Goal: Task Accomplishment & Management: Use online tool/utility

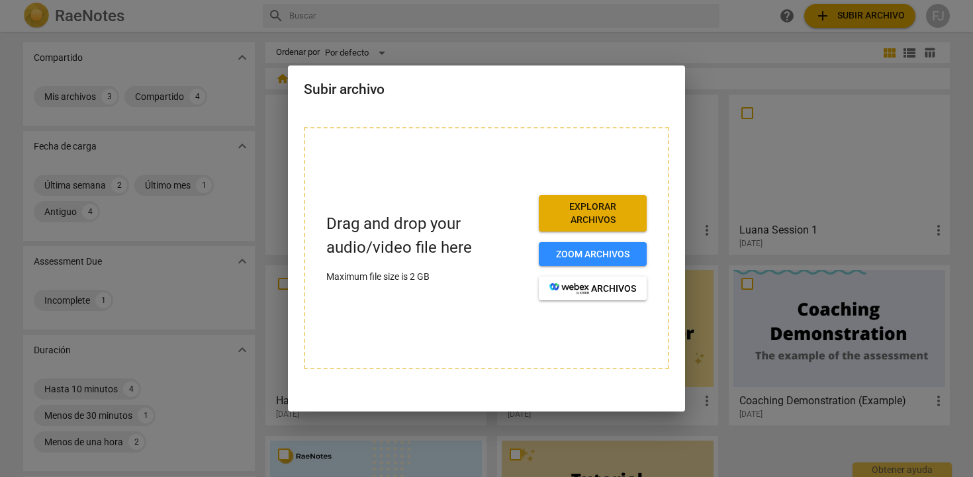
click at [573, 211] on span "Explorar archivos" at bounding box center [593, 214] width 87 height 26
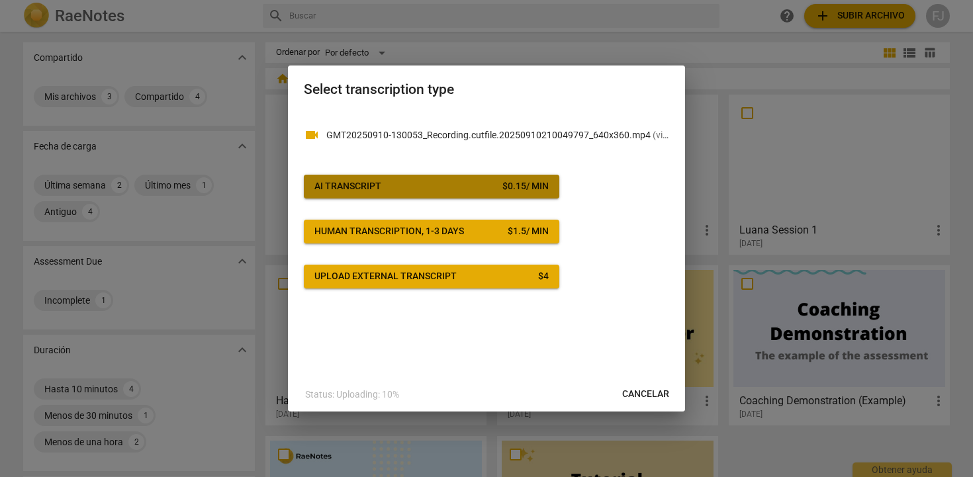
click at [469, 184] on span "AI Transcript $ 0.15 / min" at bounding box center [432, 186] width 234 height 13
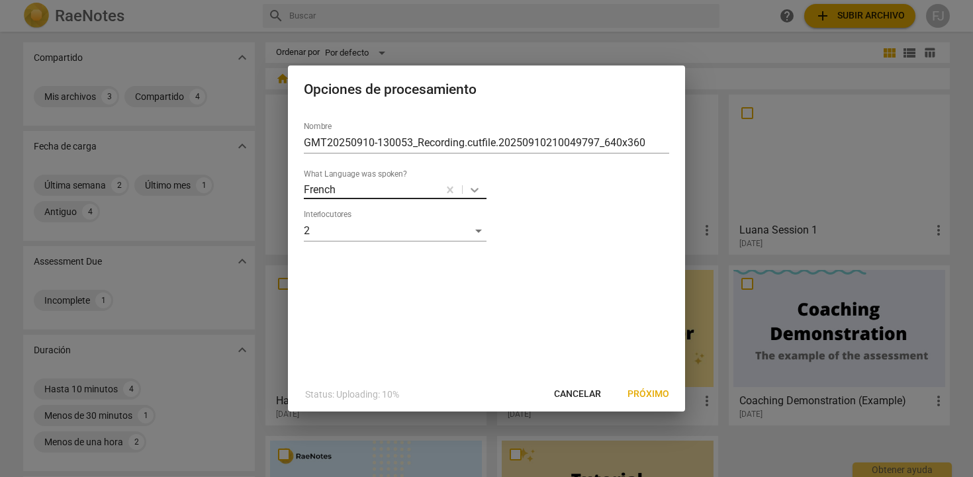
click at [473, 191] on icon at bounding box center [475, 190] width 8 height 5
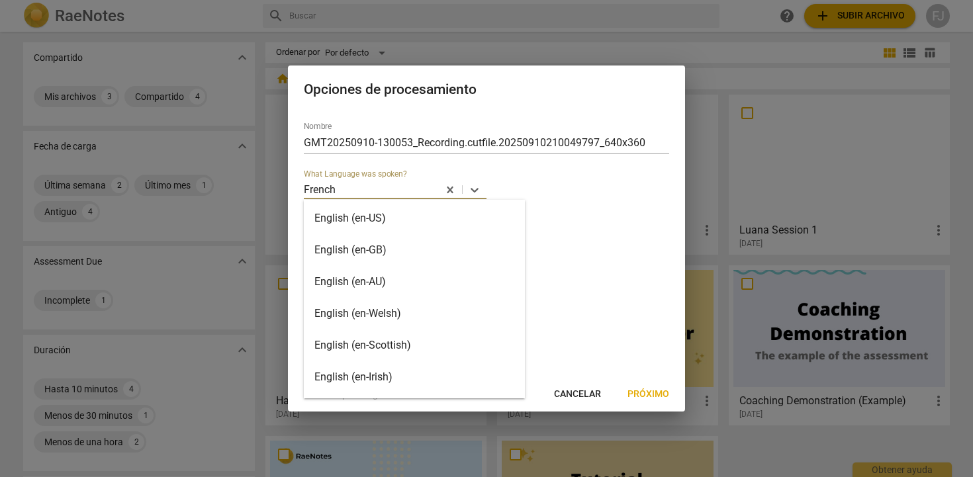
click at [418, 224] on div "English (en-US)" at bounding box center [414, 219] width 221 height 32
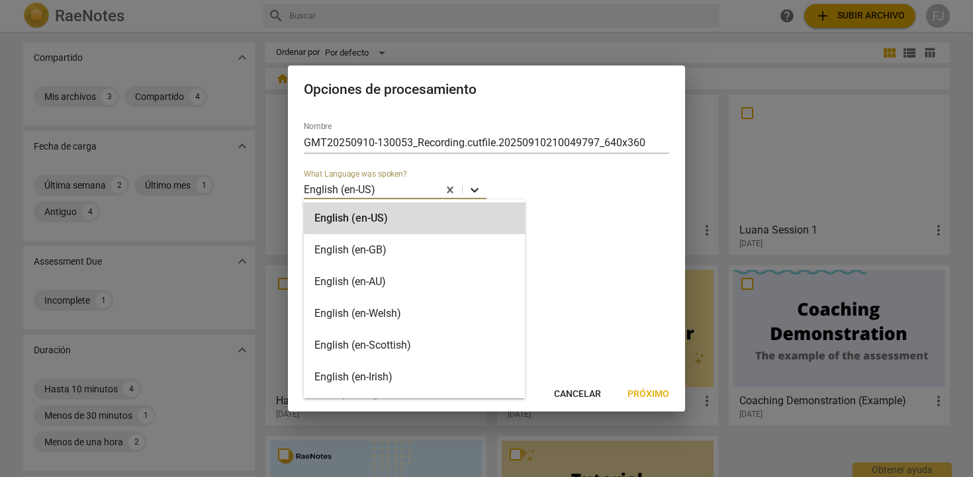
click at [477, 194] on icon at bounding box center [474, 189] width 13 height 13
click at [413, 256] on div "English (en-GB)" at bounding box center [414, 250] width 221 height 32
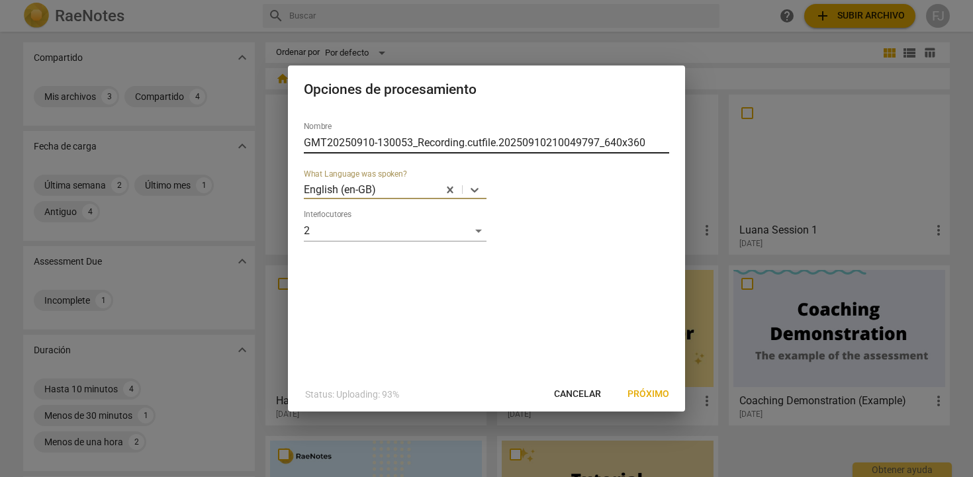
click at [650, 140] on input "GMT20250910-130053_Recording.cutfile.20250910210049797_640x360" at bounding box center [487, 142] width 366 height 21
drag, startPoint x: 650, startPoint y: 140, endPoint x: 289, endPoint y: 136, distance: 360.3
click at [289, 136] on div "Nombre GMT20250910-130053_Recording.cutfile.20250910210049797_640x360 What Lang…" at bounding box center [486, 244] width 397 height 266
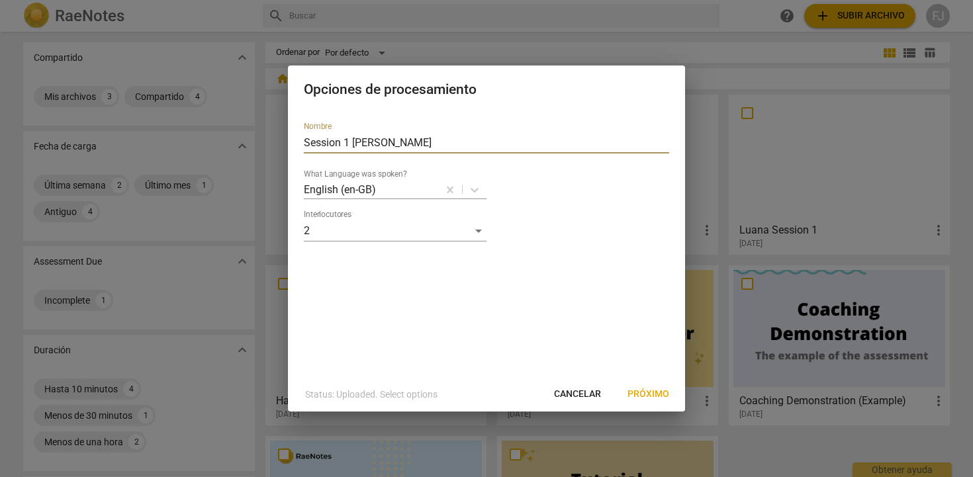
type input "Session 1 [PERSON_NAME]"
click at [648, 394] on span "Próximo" at bounding box center [649, 394] width 42 height 13
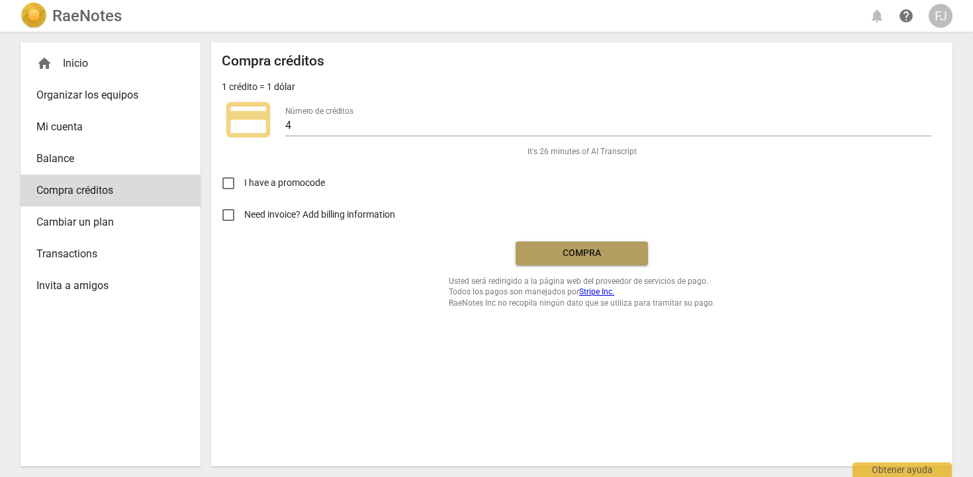
click at [626, 254] on span "Compra" at bounding box center [581, 253] width 111 height 13
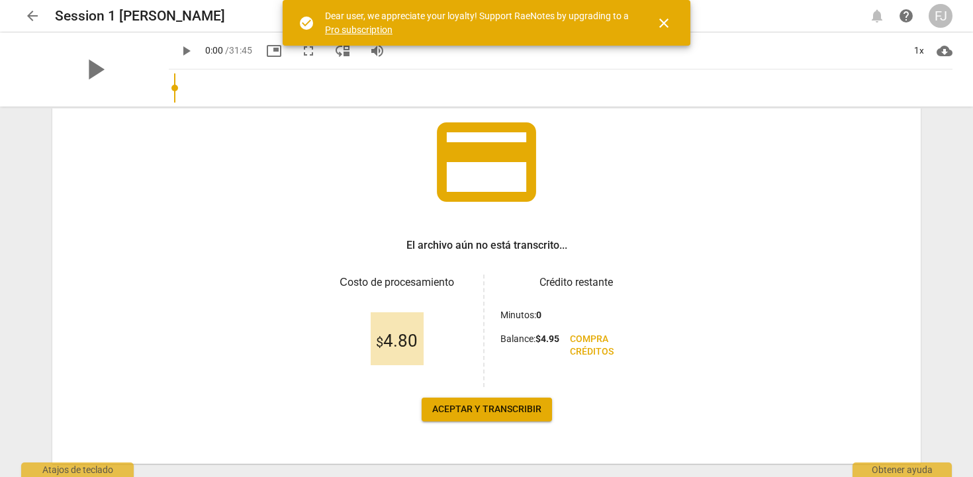
scroll to position [120, 0]
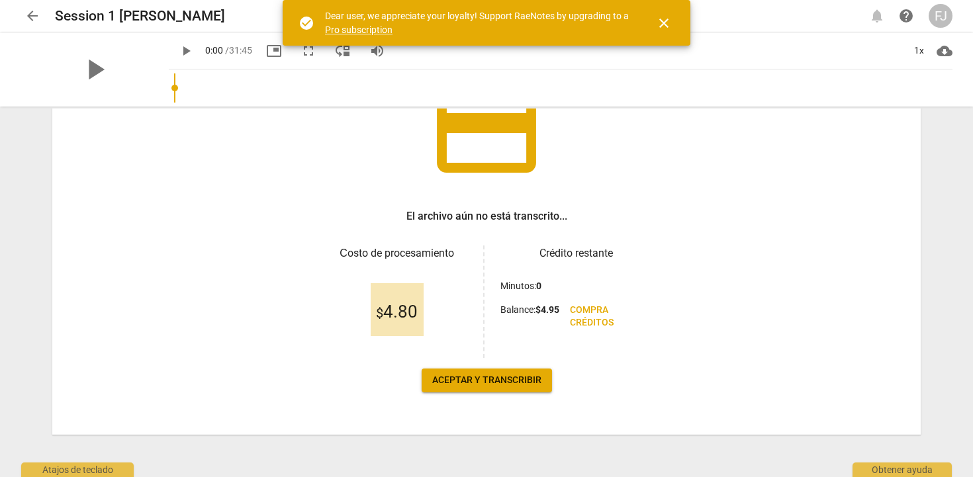
click at [456, 385] on span "Aceptar y transcribir" at bounding box center [486, 380] width 109 height 13
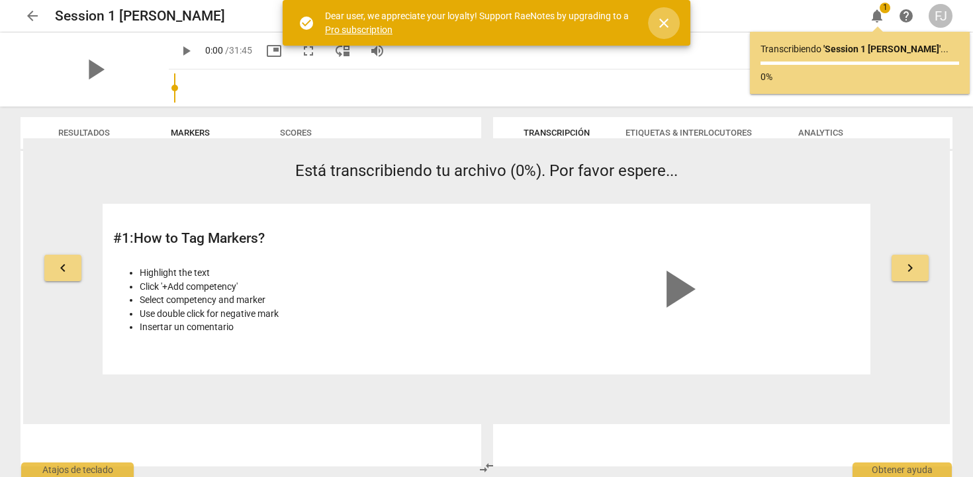
click at [658, 21] on span "close" at bounding box center [664, 23] width 16 height 16
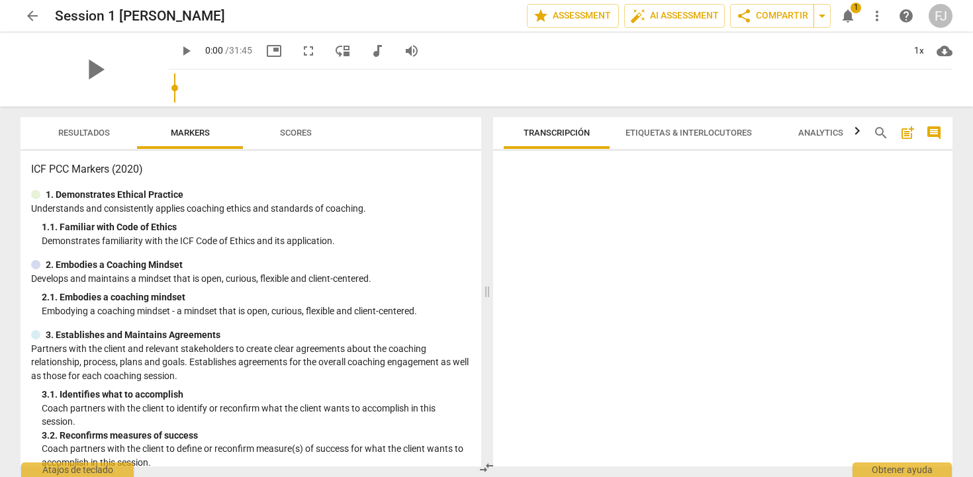
click at [850, 19] on span "notifications" at bounding box center [848, 16] width 16 height 16
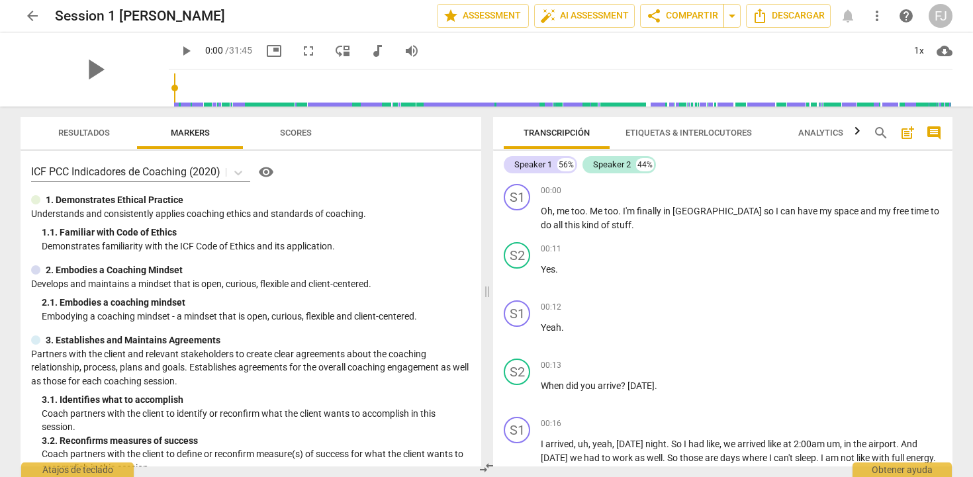
click at [655, 132] on span "Etiquetas & Interlocutores" at bounding box center [689, 133] width 126 height 10
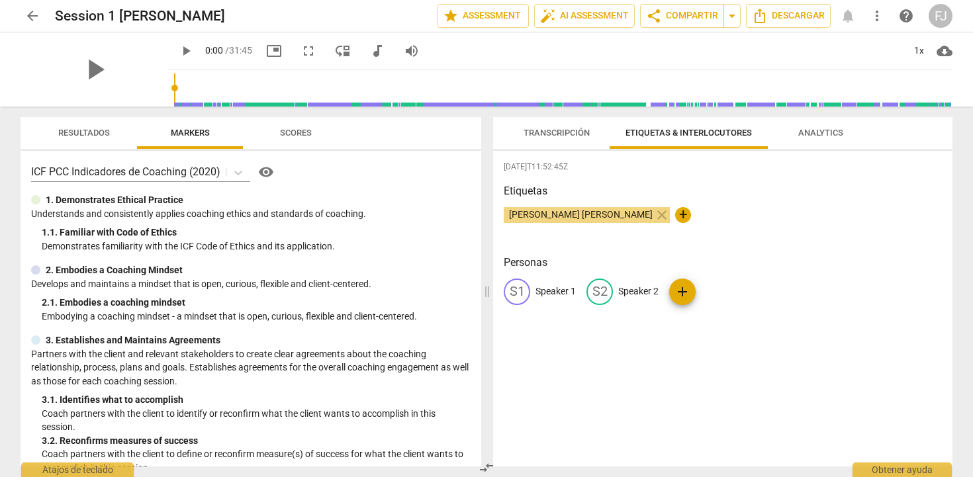
click at [580, 217] on span "[PERSON_NAME] [PERSON_NAME]" at bounding box center [581, 214] width 154 height 11
click at [552, 292] on p "Speaker 1" at bounding box center [556, 292] width 40 height 14
type input "[PERSON_NAME]"
click at [718, 291] on p "Speaker 2" at bounding box center [725, 292] width 40 height 14
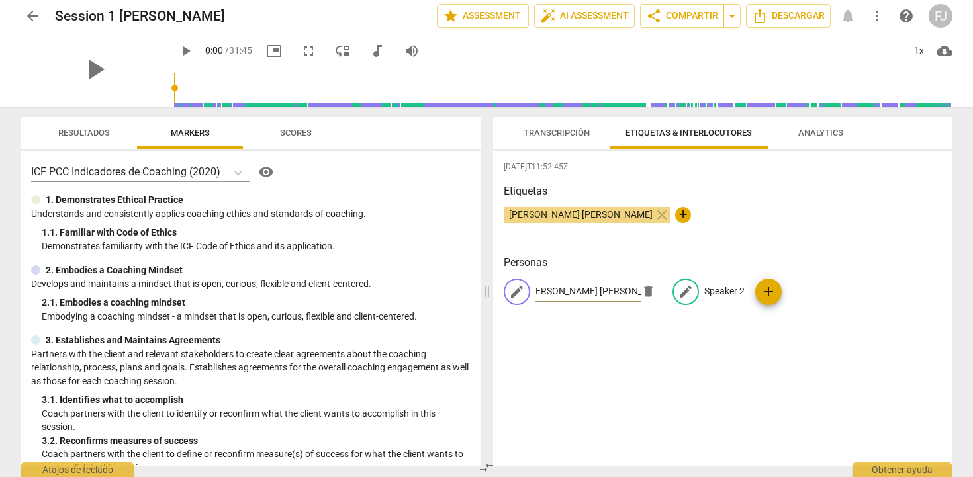
scroll to position [0, 0]
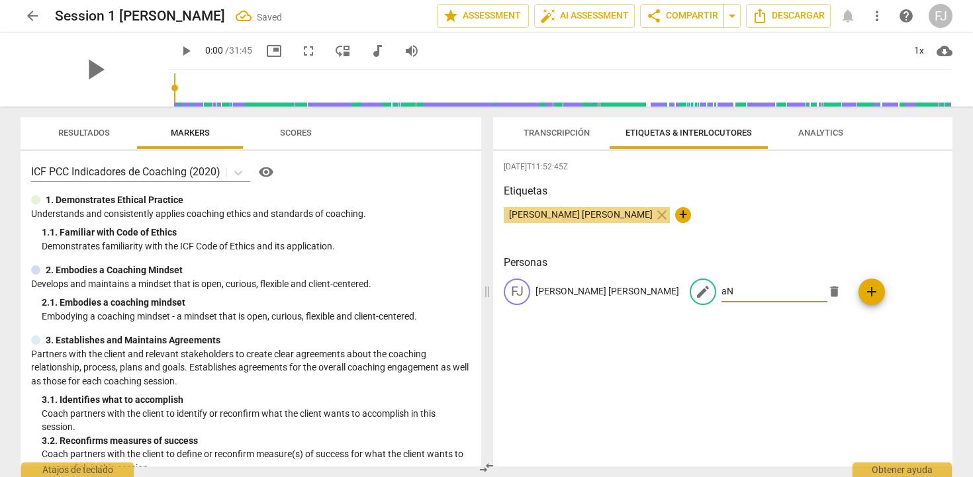
type input "a"
type input "Anna Scanferla"
click at [858, 188] on h3 "Etiquetas" at bounding box center [723, 191] width 438 height 16
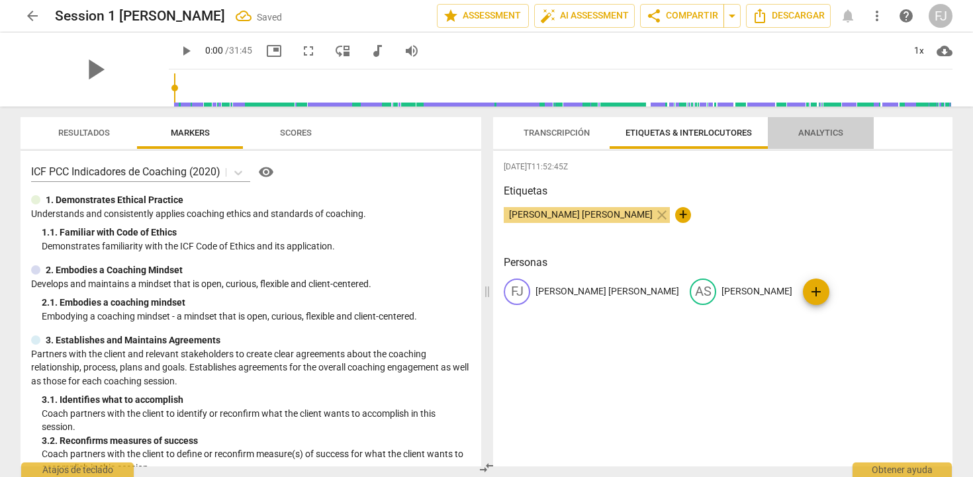
click at [832, 135] on span "Analytics" at bounding box center [821, 133] width 45 height 10
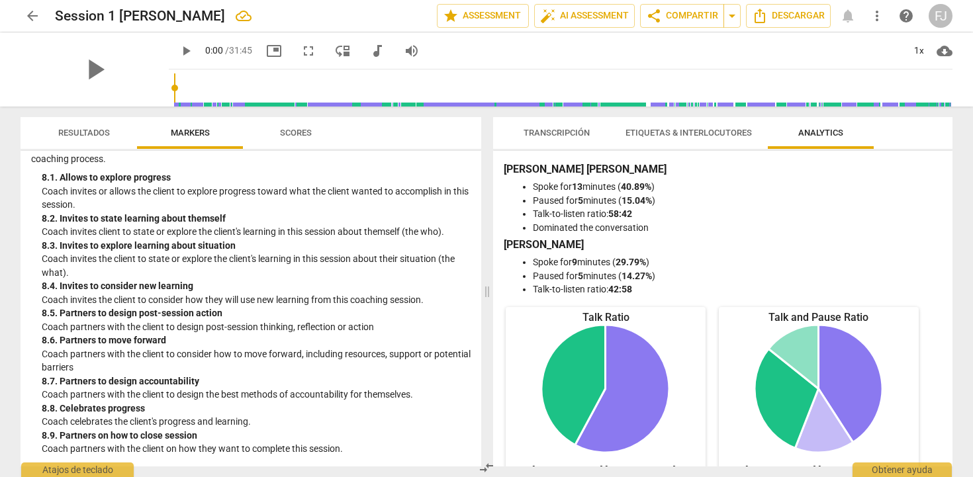
scroll to position [1483, 0]
click at [603, 17] on span "auto_fix_high AI Assessment" at bounding box center [584, 16] width 89 height 16
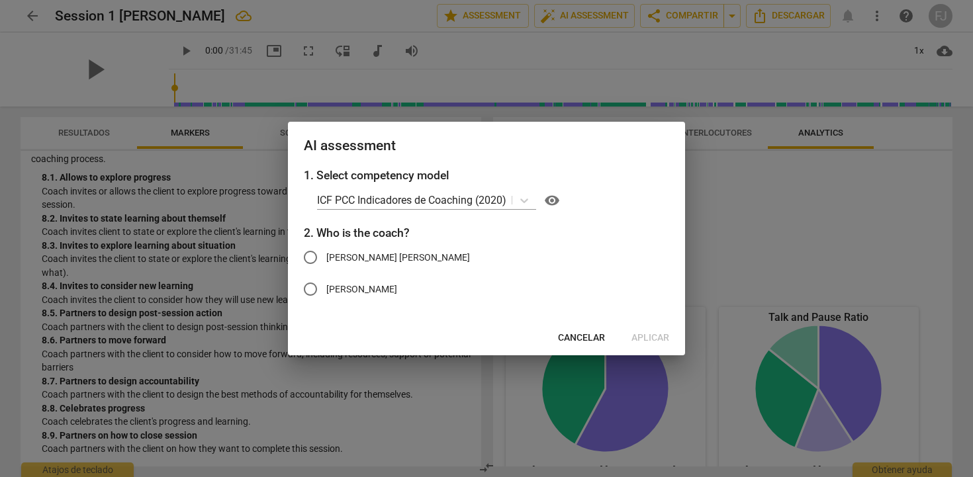
click at [386, 260] on span "[PERSON_NAME]" at bounding box center [398, 258] width 144 height 14
click at [326, 260] on input "[PERSON_NAME]" at bounding box center [311, 258] width 32 height 32
radio input "true"
click at [643, 346] on button "Aplicar" at bounding box center [650, 338] width 59 height 24
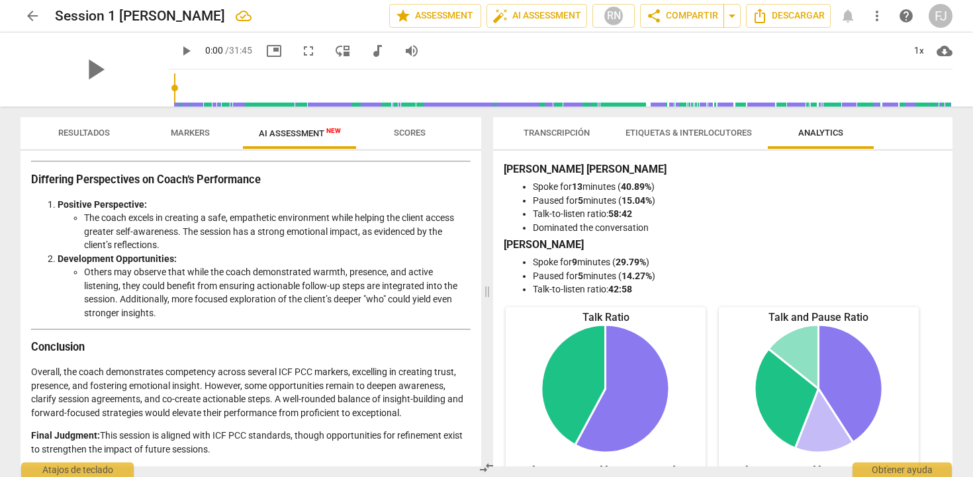
scroll to position [2467, 0]
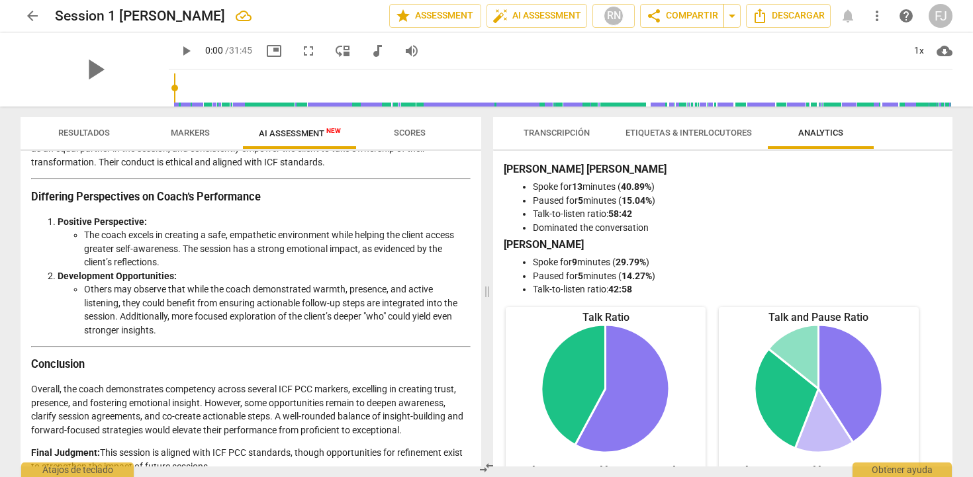
click at [401, 135] on span "Scores" at bounding box center [410, 133] width 32 height 10
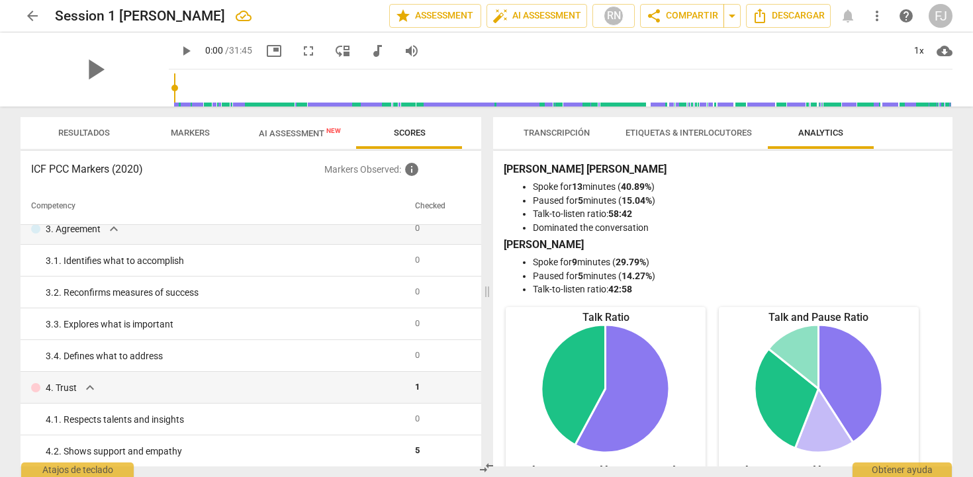
scroll to position [0, 0]
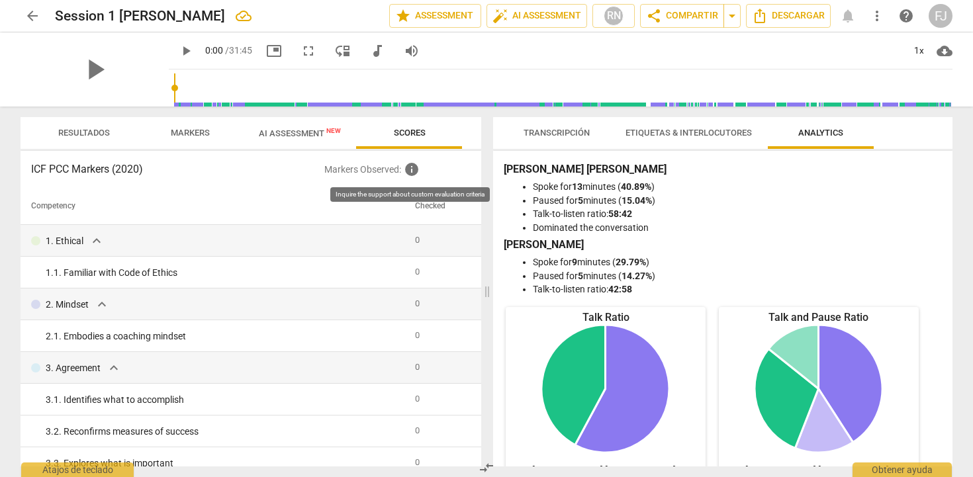
click at [413, 171] on span "info" at bounding box center [412, 170] width 16 height 16
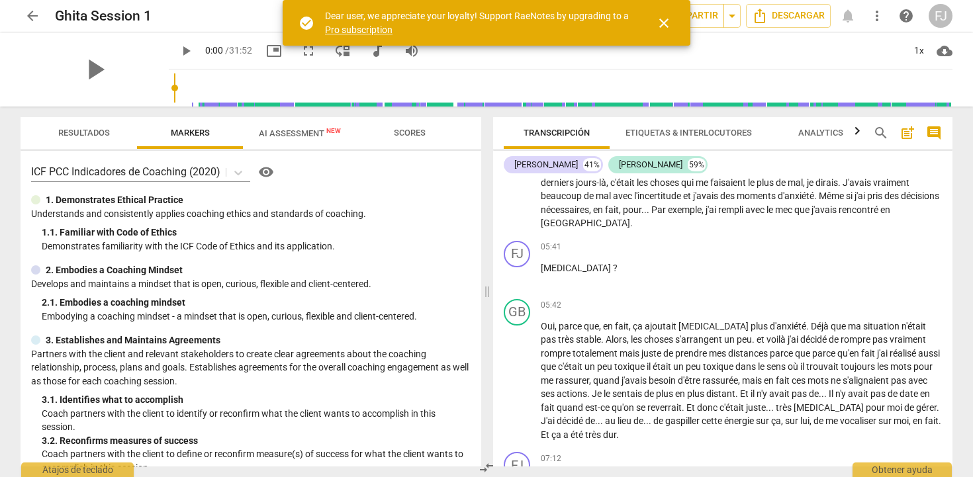
scroll to position [1373, 0]
click at [310, 135] on span "AI Assessment New" at bounding box center [300, 133] width 82 height 10
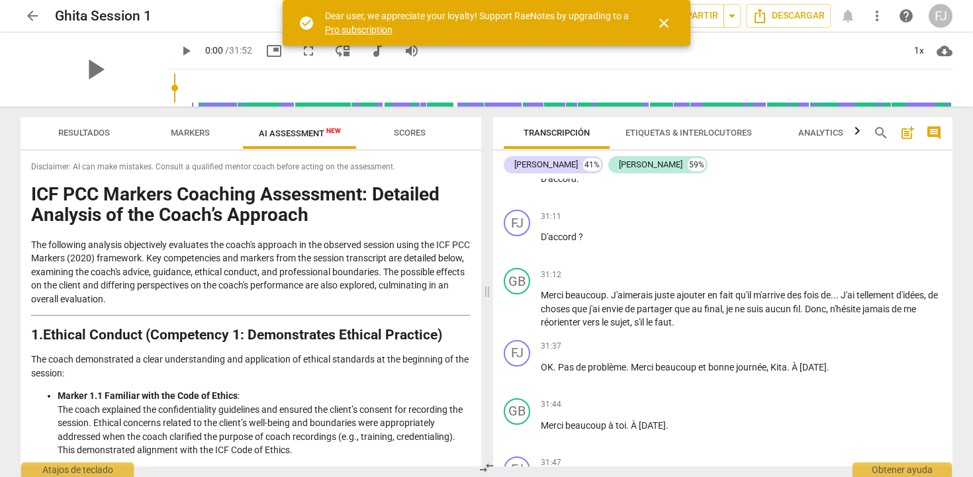
scroll to position [6151, 0]
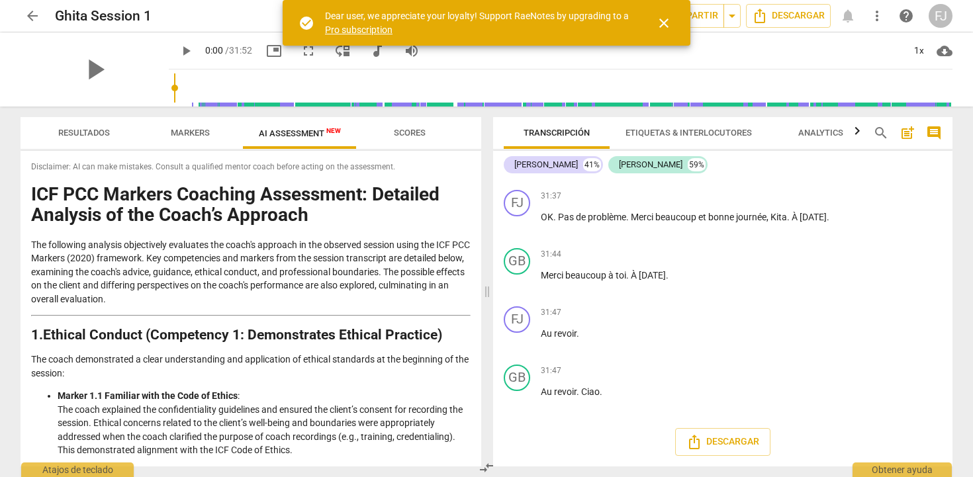
click at [662, 24] on span "close" at bounding box center [664, 23] width 16 height 16
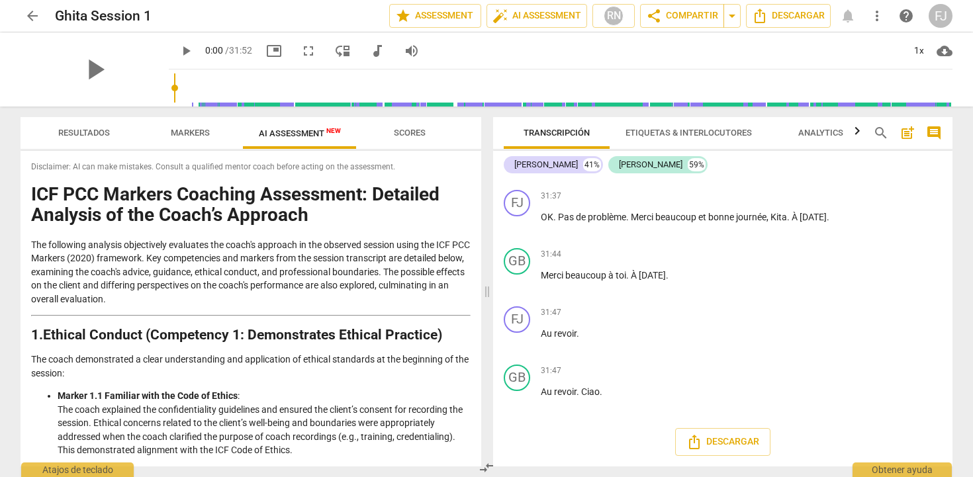
click at [420, 139] on span "Scores" at bounding box center [410, 133] width 64 height 18
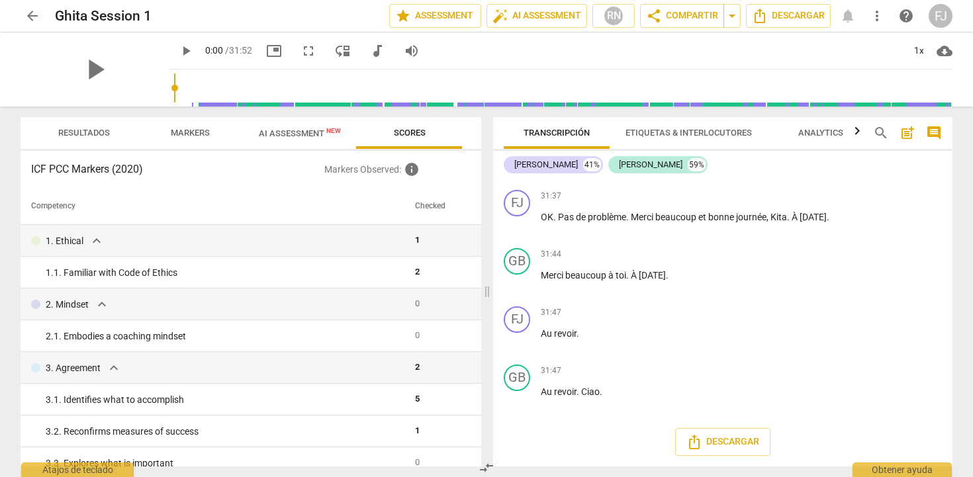
click at [810, 131] on span "Analytics" at bounding box center [821, 133] width 45 height 10
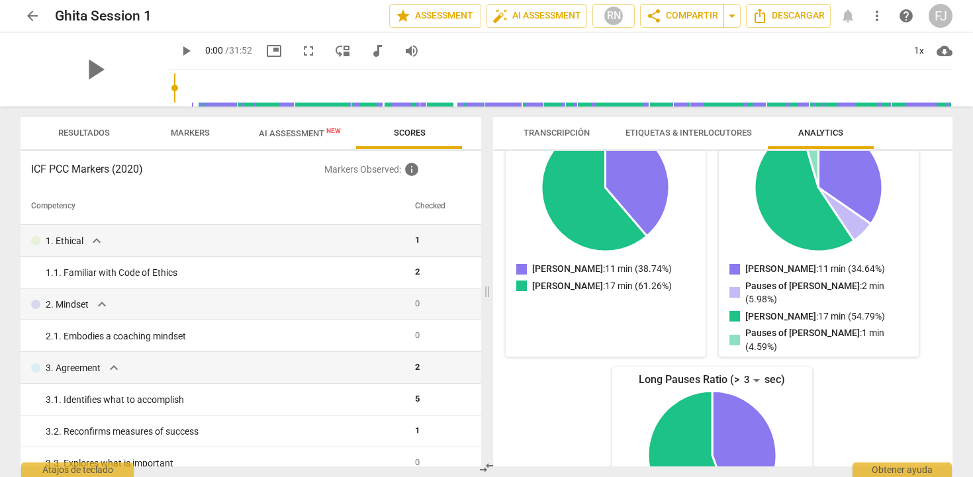
scroll to position [0, 0]
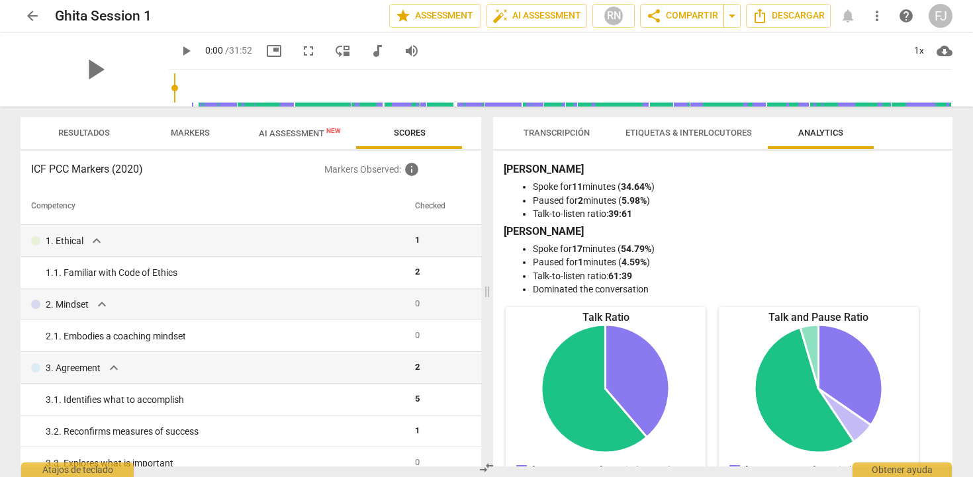
click at [289, 140] on span "AI Assessment New" at bounding box center [300, 133] width 114 height 20
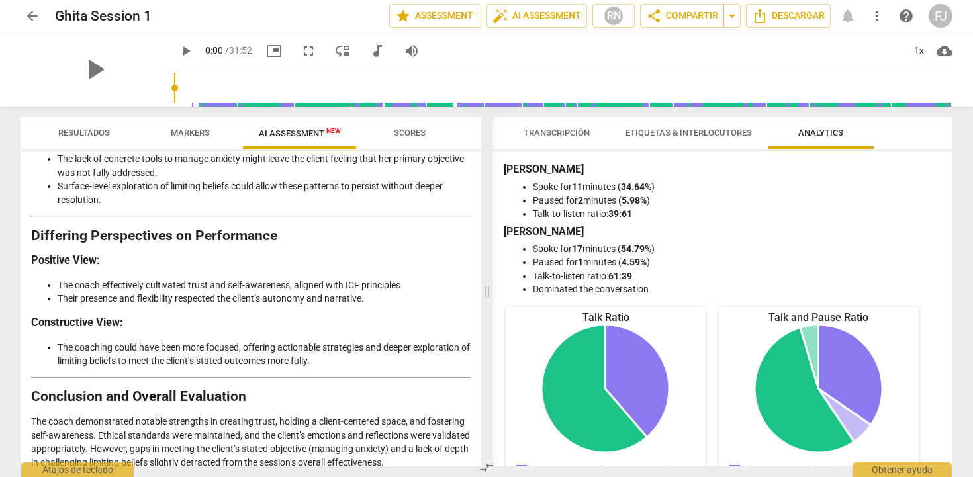
scroll to position [2340, 0]
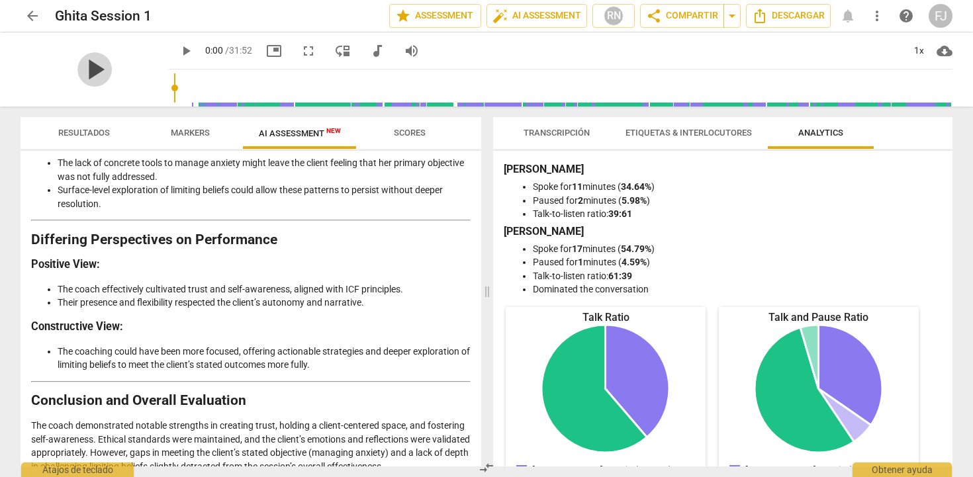
click at [91, 73] on span "play_arrow" at bounding box center [94, 69] width 34 height 34
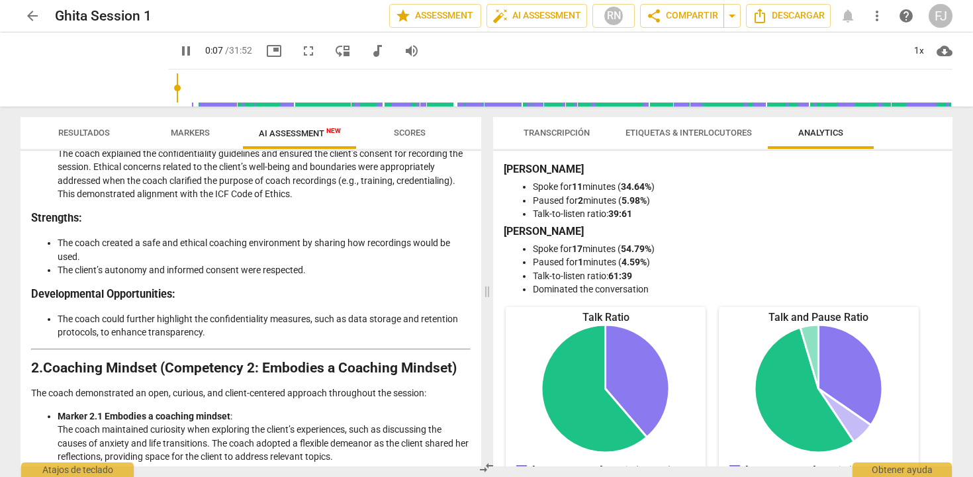
scroll to position [0, 0]
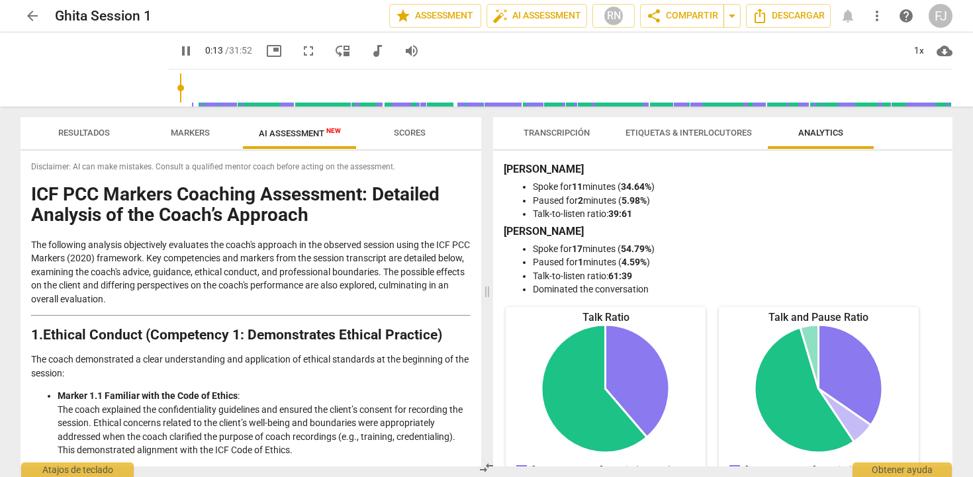
click at [191, 137] on span "Markers" at bounding box center [190, 133] width 39 height 10
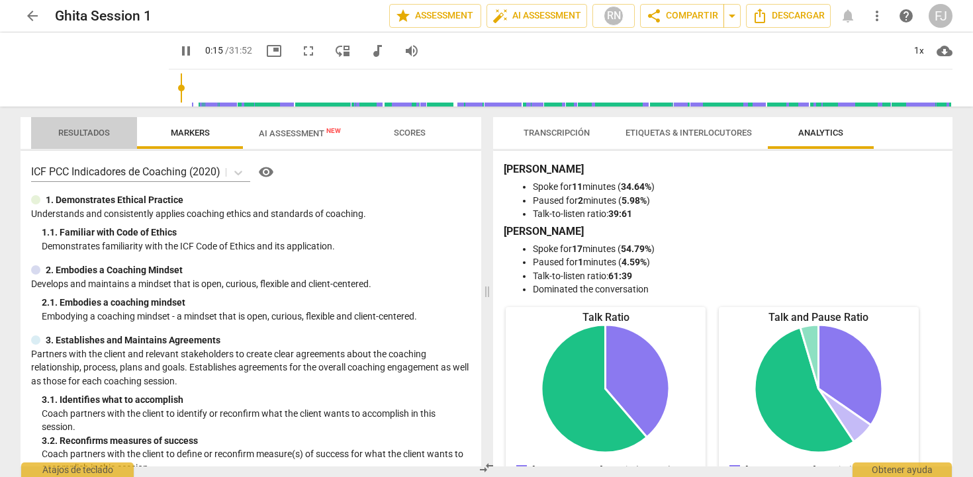
click at [93, 131] on span "Resultados" at bounding box center [84, 133] width 52 height 10
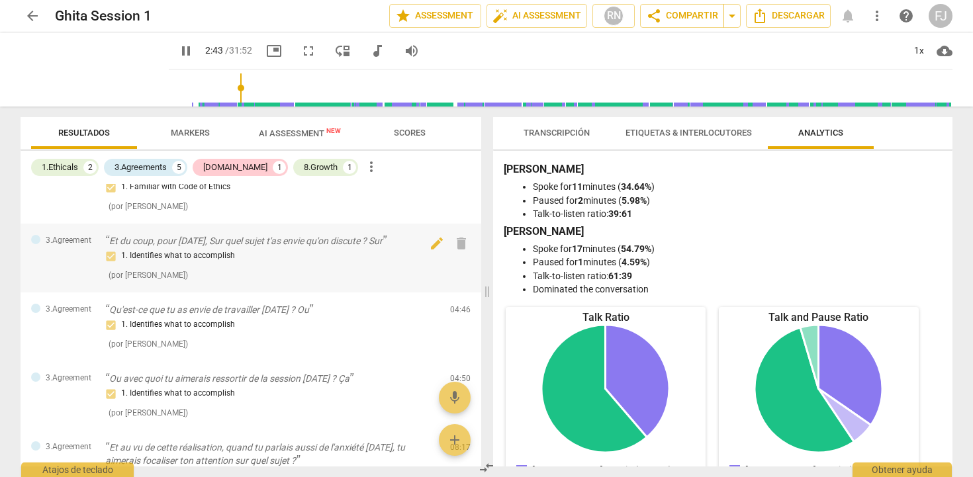
scroll to position [98, 0]
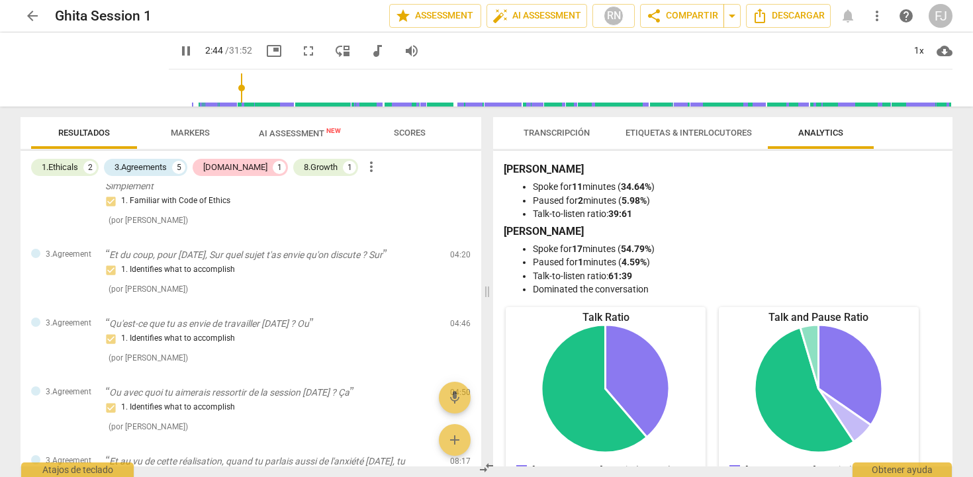
click at [202, 141] on span "Markers" at bounding box center [190, 133] width 71 height 18
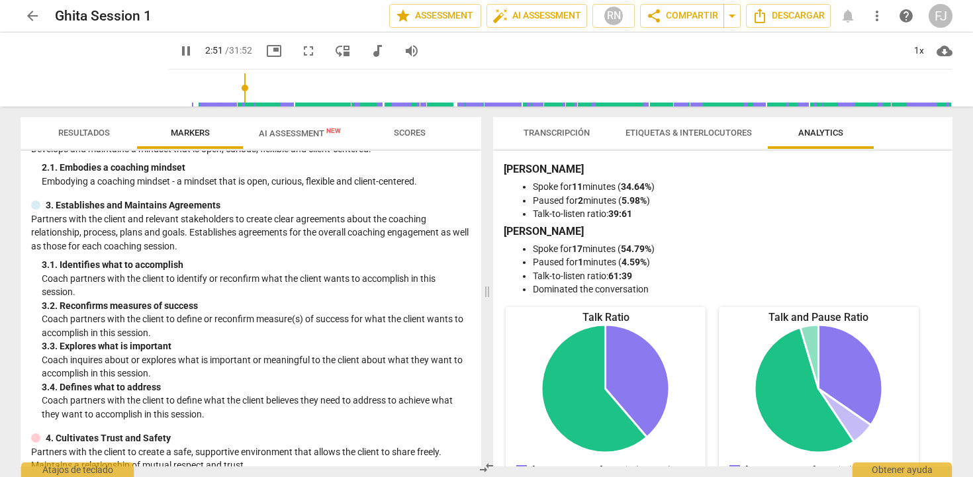
scroll to position [138, 0]
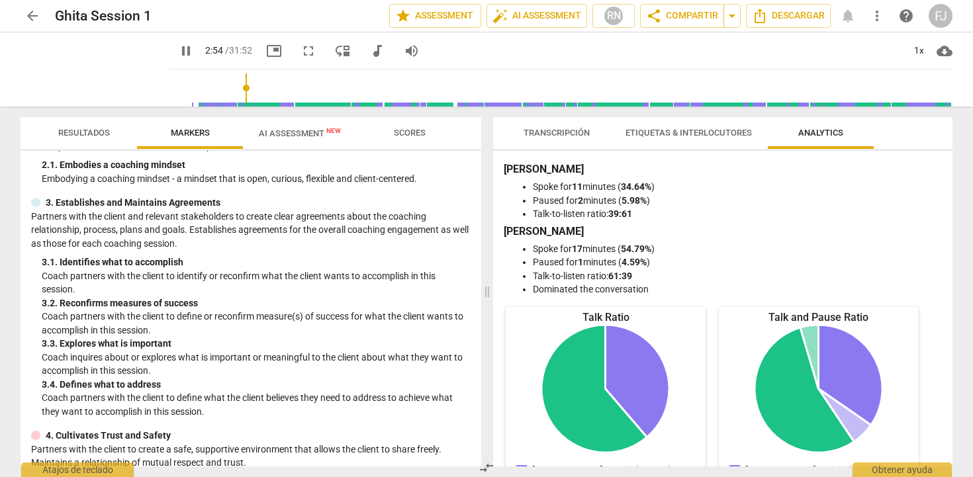
click at [396, 137] on span "Scores" at bounding box center [410, 133] width 32 height 10
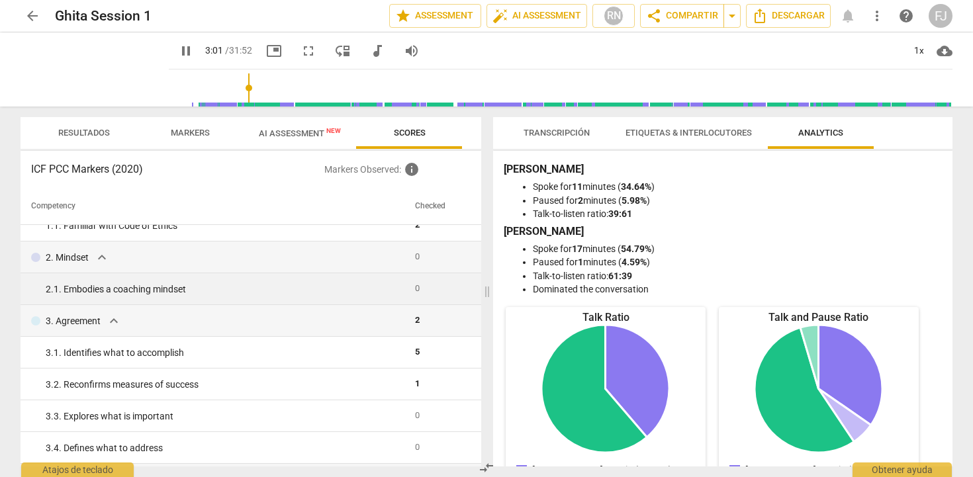
scroll to position [58, 0]
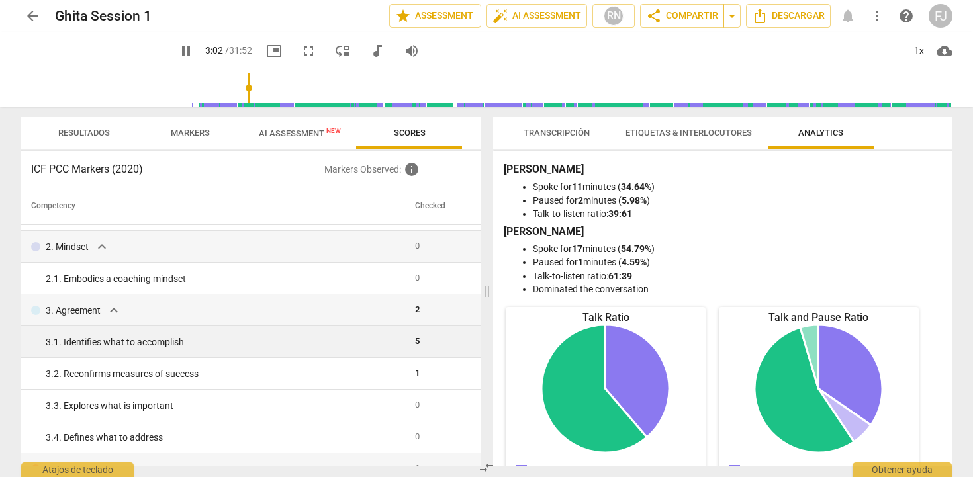
click at [213, 348] on div "3. 1. Identifies what to accomplish" at bounding box center [225, 343] width 359 height 14
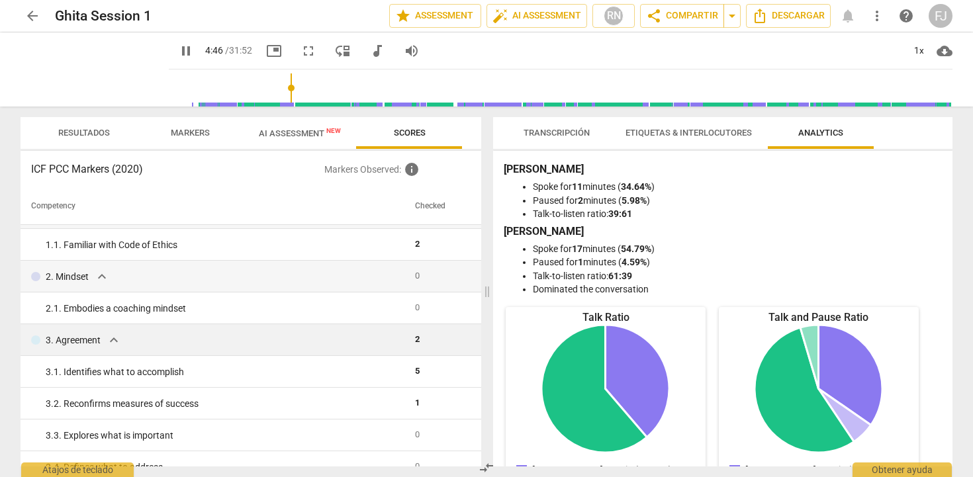
scroll to position [28, 0]
click at [279, 138] on span "AI Assessment New" at bounding box center [300, 133] width 114 height 20
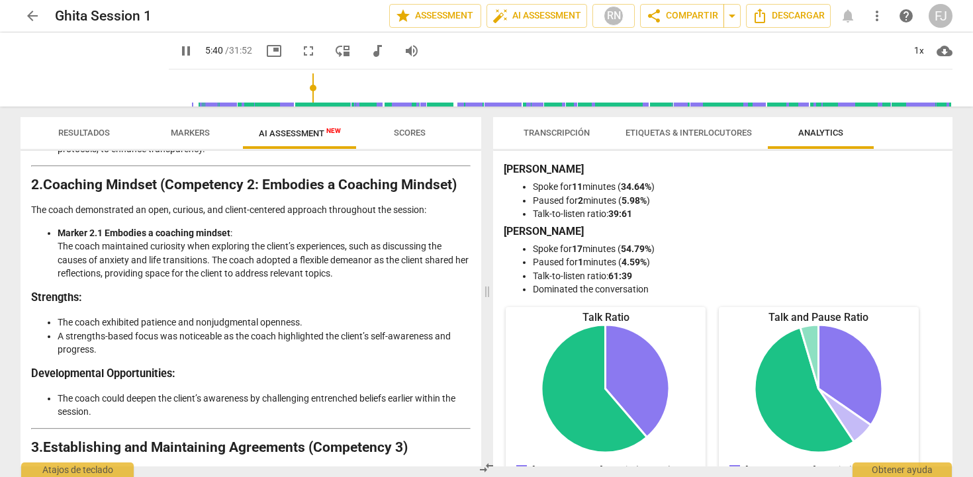
scroll to position [447, 0]
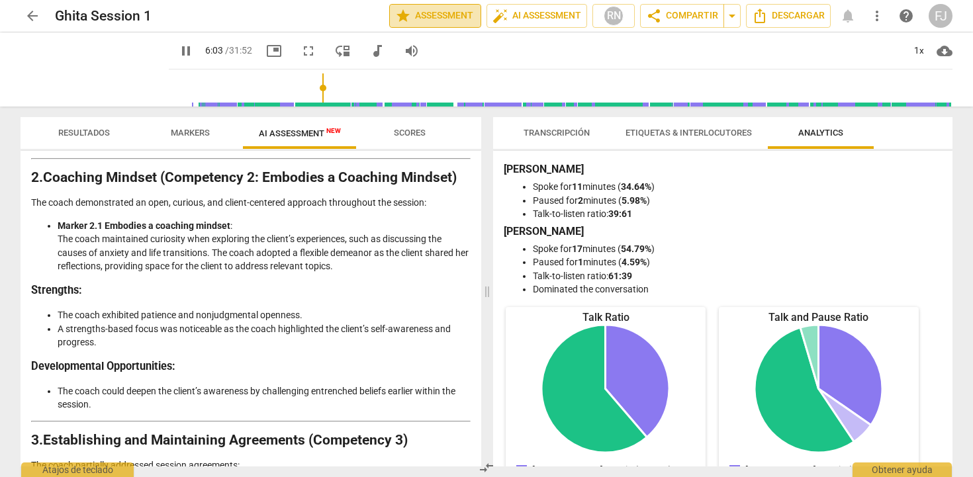
click at [405, 16] on span "star" at bounding box center [403, 16] width 16 height 16
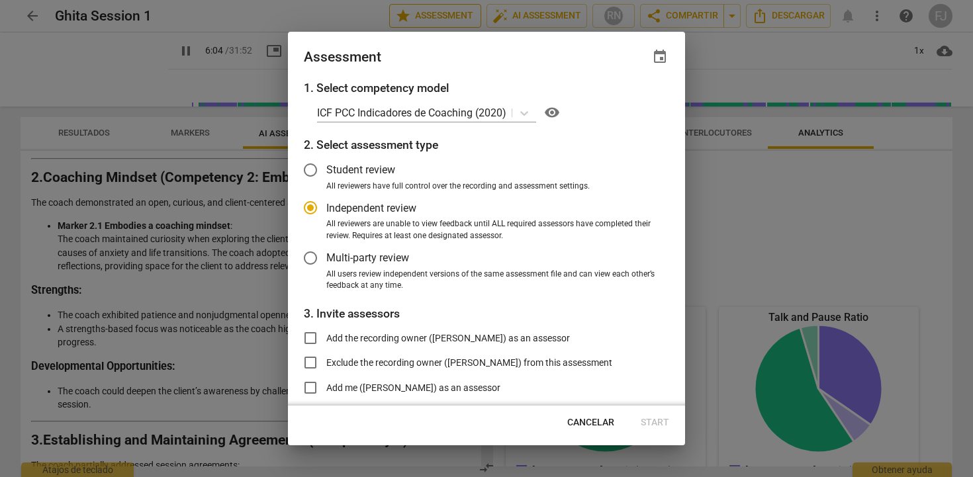
type input "364"
radio input "false"
type input "371"
radio input "false"
type input "372"
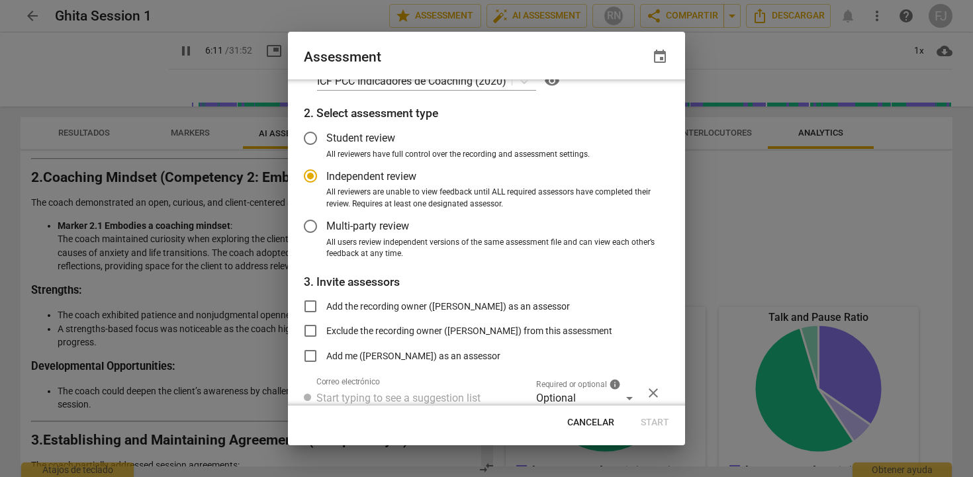
radio input "false"
type input "372"
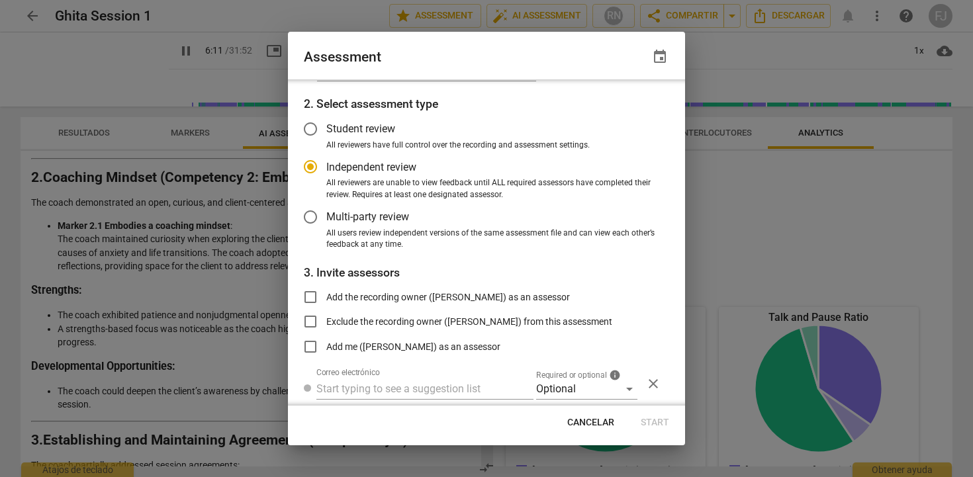
radio input "false"
type input "372"
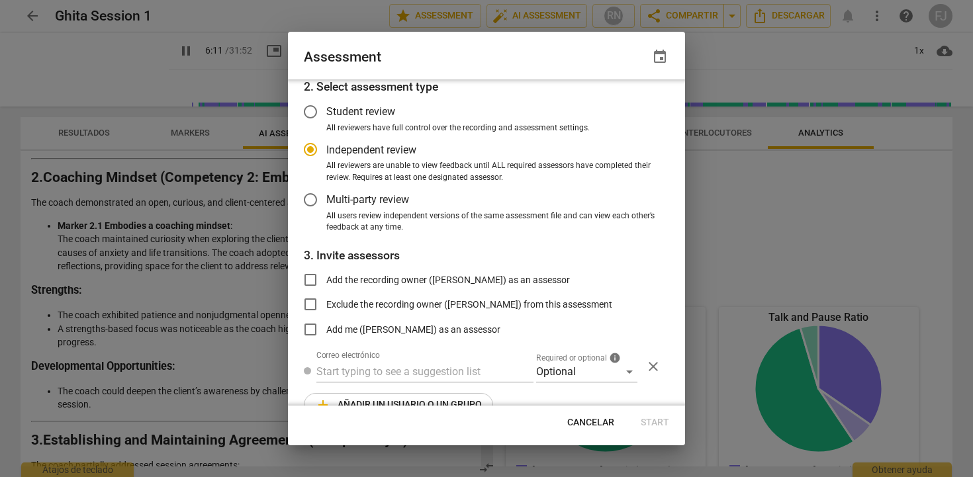
radio input "false"
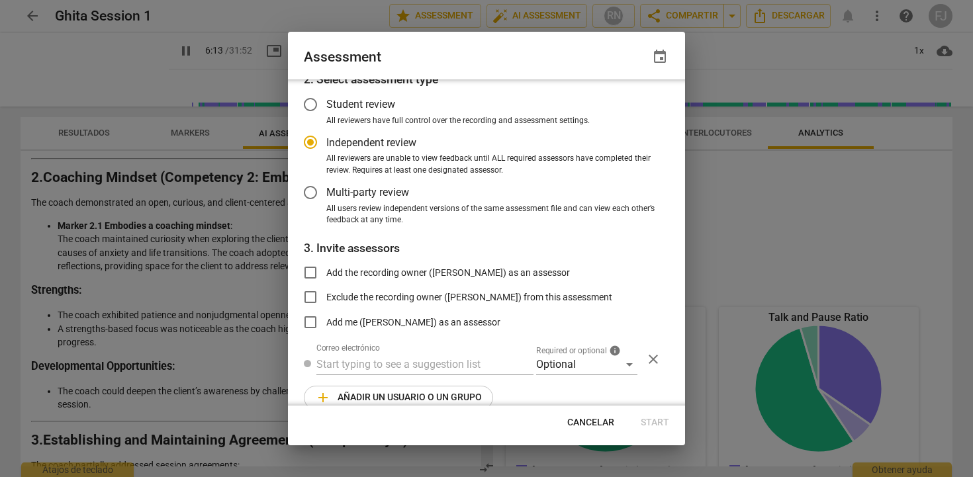
type input "373"
radio input "false"
type input "374"
radio input "false"
type input "374"
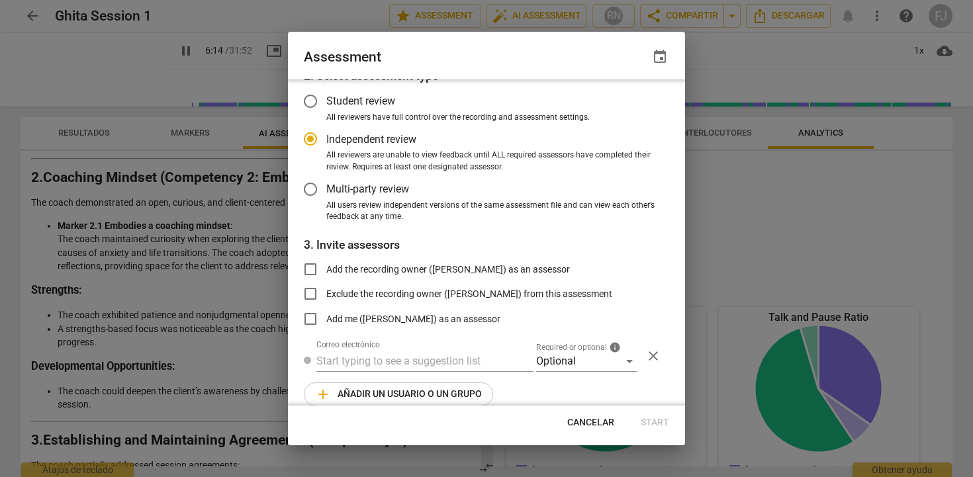
radio input "false"
type input "375"
radio input "false"
type input "375"
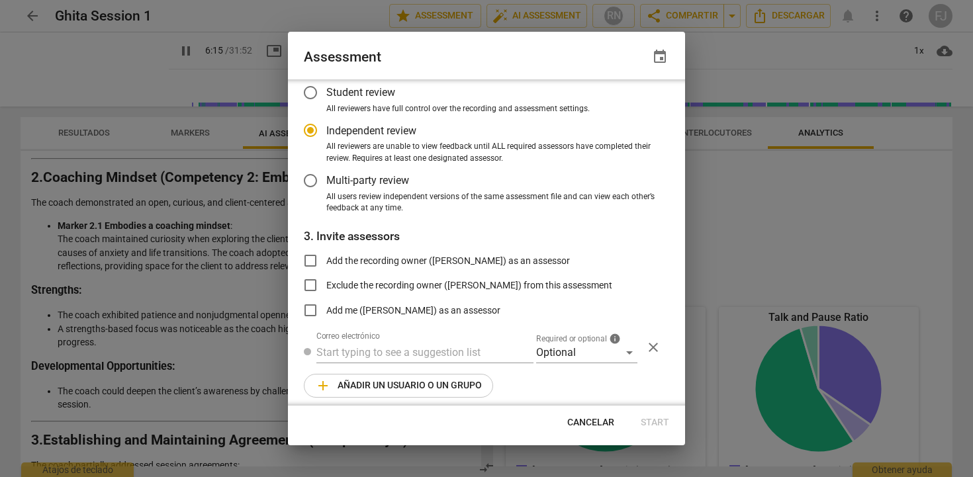
radio input "false"
type input "376"
radio input "false"
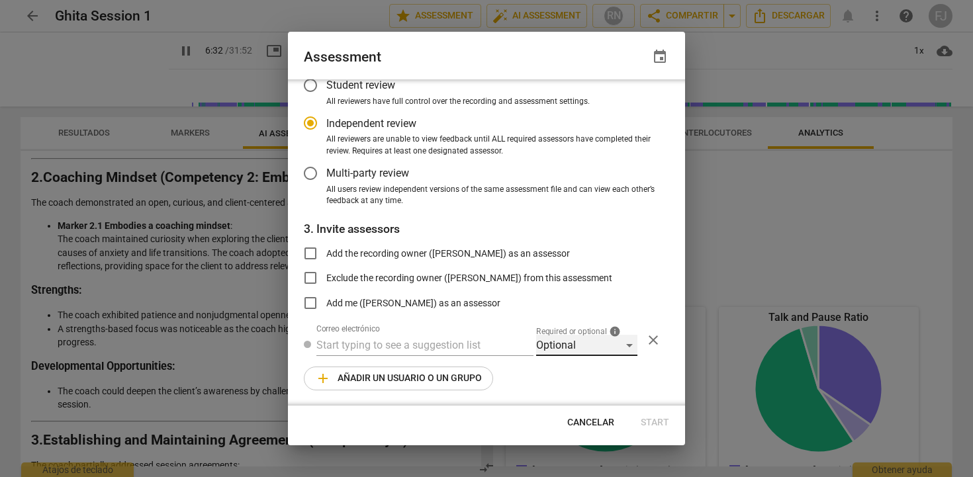
click at [589, 345] on div "Optional" at bounding box center [586, 345] width 101 height 21
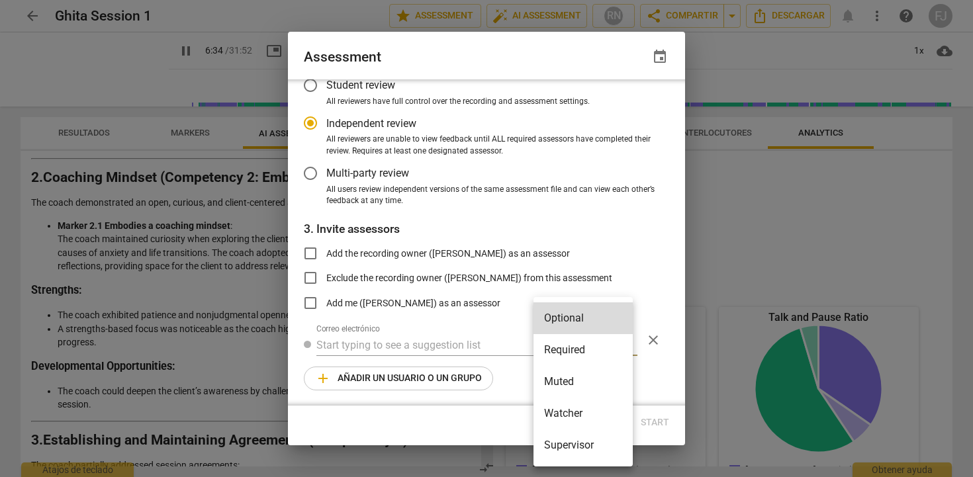
click at [589, 345] on li "Required" at bounding box center [583, 350] width 99 height 32
type input "395"
radio input "false"
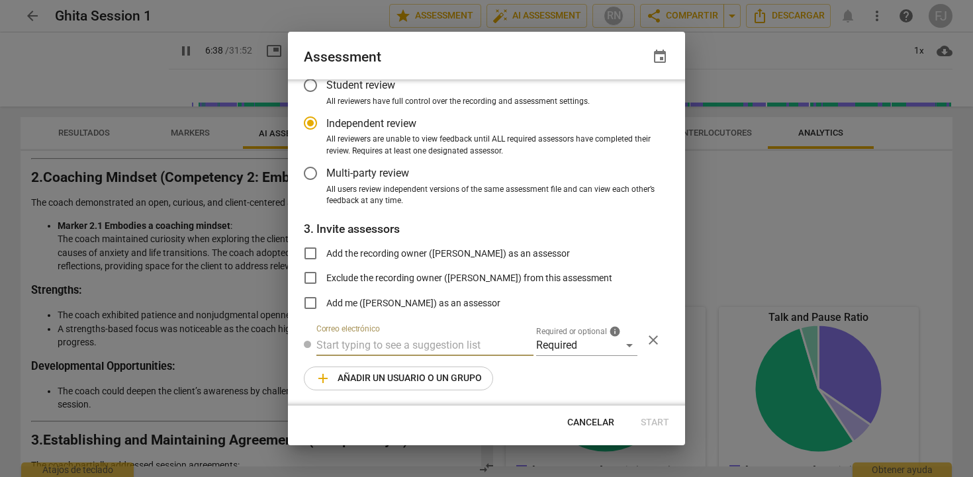
click at [495, 345] on input "text" at bounding box center [425, 345] width 217 height 21
type input "402"
radio input "false"
click at [473, 377] on span "add Añadir un usuario o un grupo" at bounding box center [398, 379] width 167 height 16
type input "402"
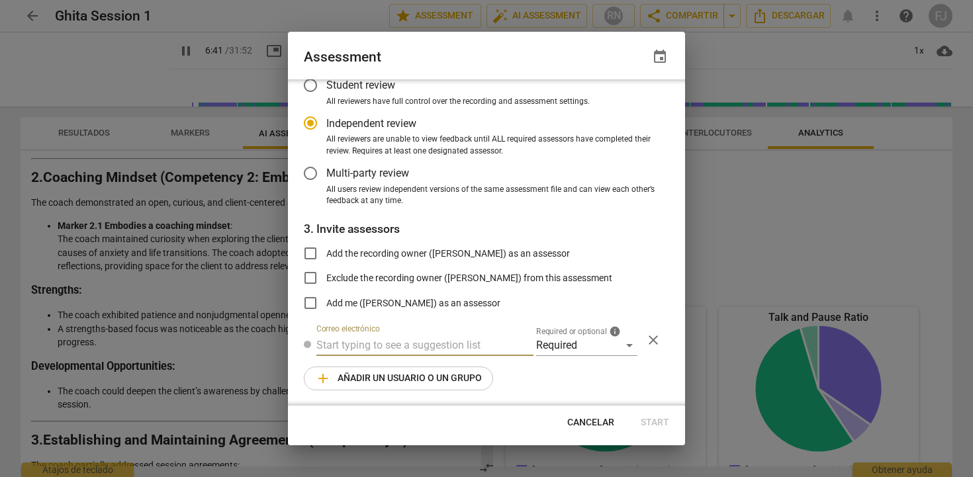
radio input "false"
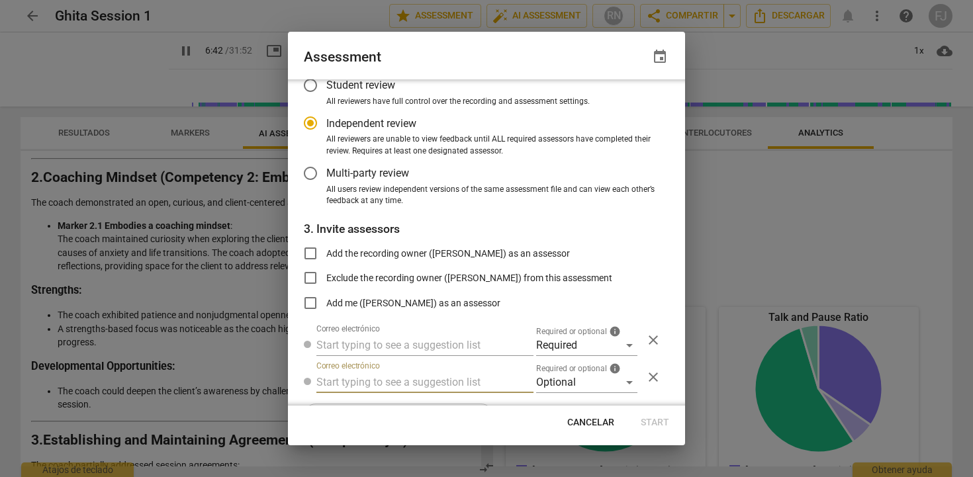
type input "402"
radio input "false"
type input "403"
radio input "false"
click at [606, 375] on div "Optional" at bounding box center [586, 382] width 101 height 21
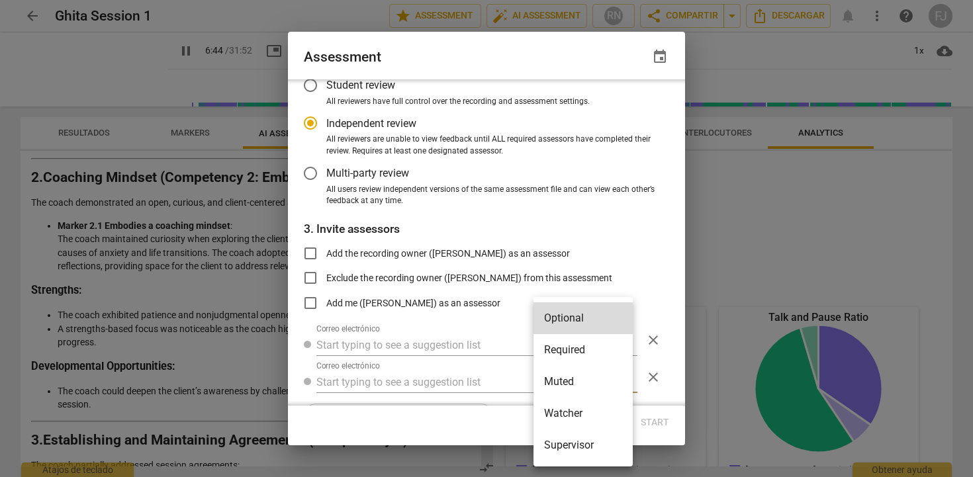
click at [595, 356] on li "Required" at bounding box center [583, 350] width 99 height 32
type input "405"
radio input "false"
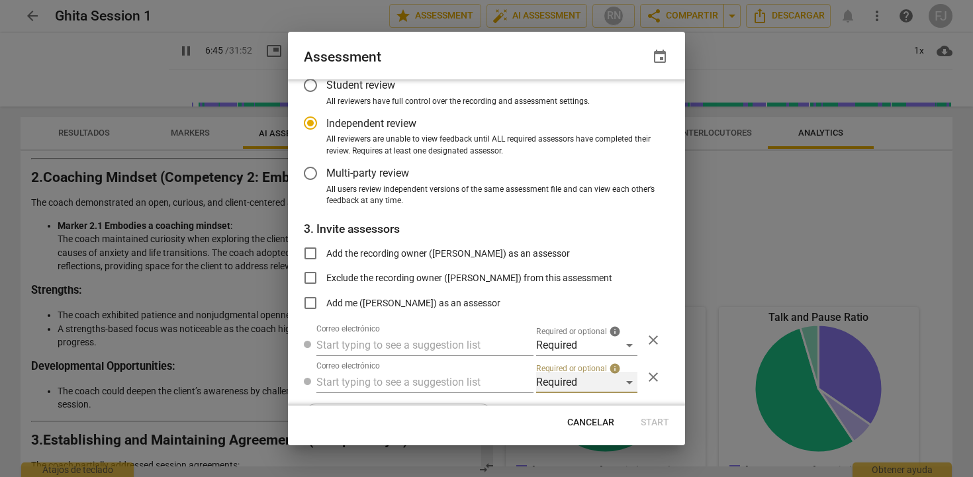
type input "406"
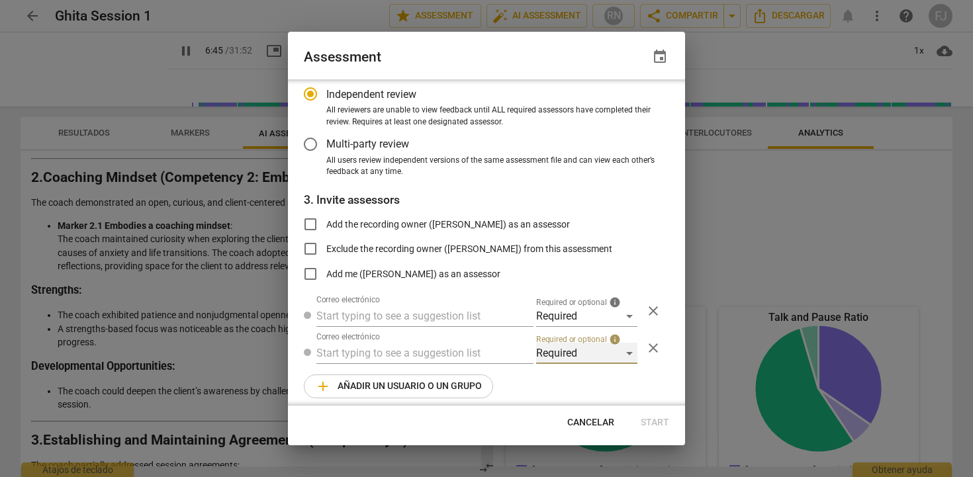
radio input "false"
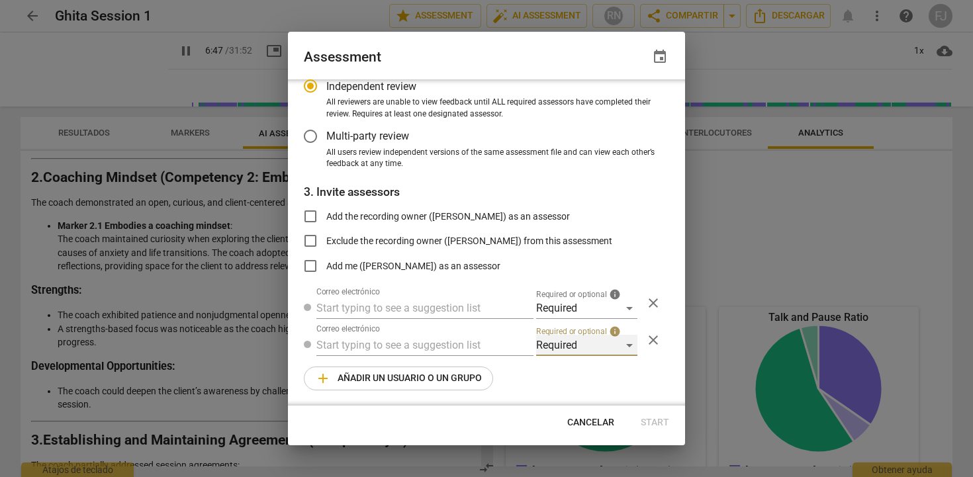
type input "407"
radio input "false"
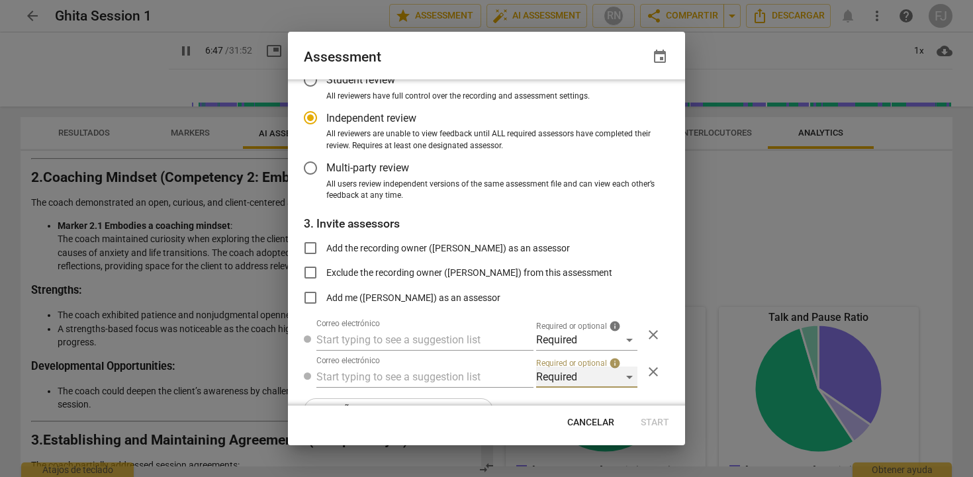
type input "408"
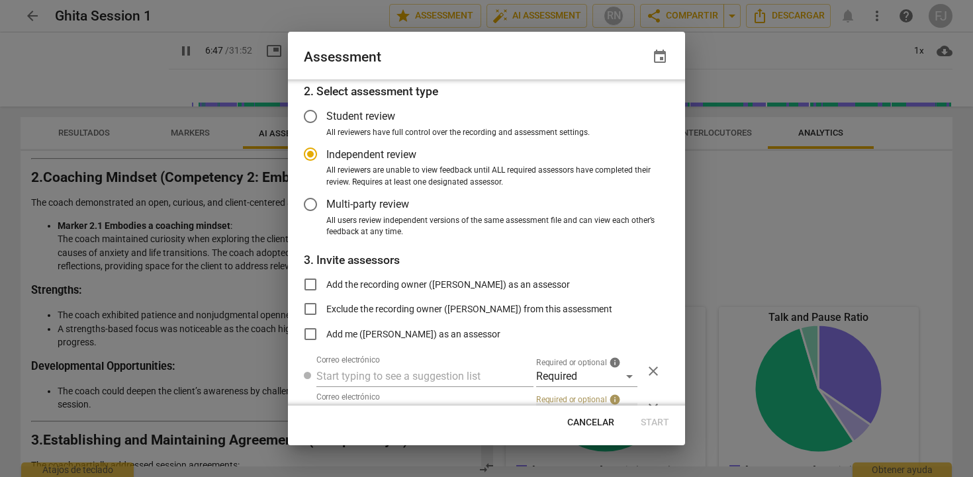
radio input "false"
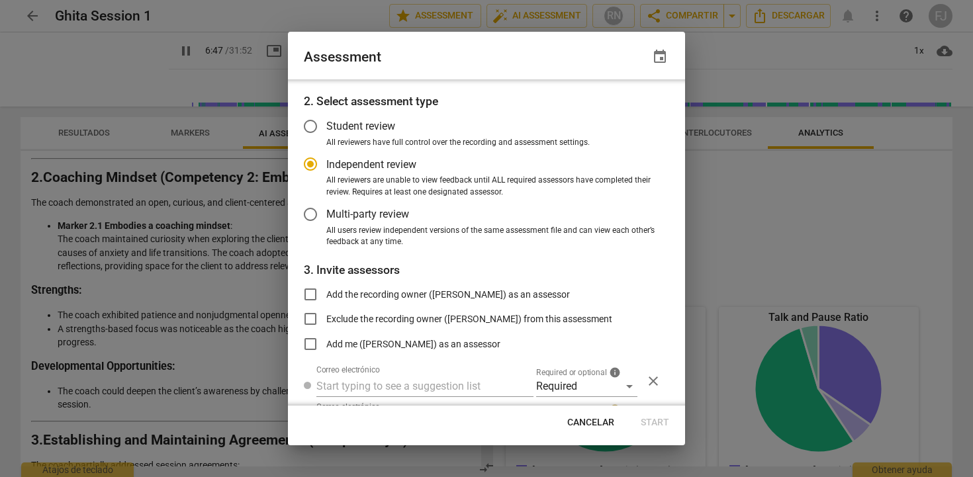
type input "408"
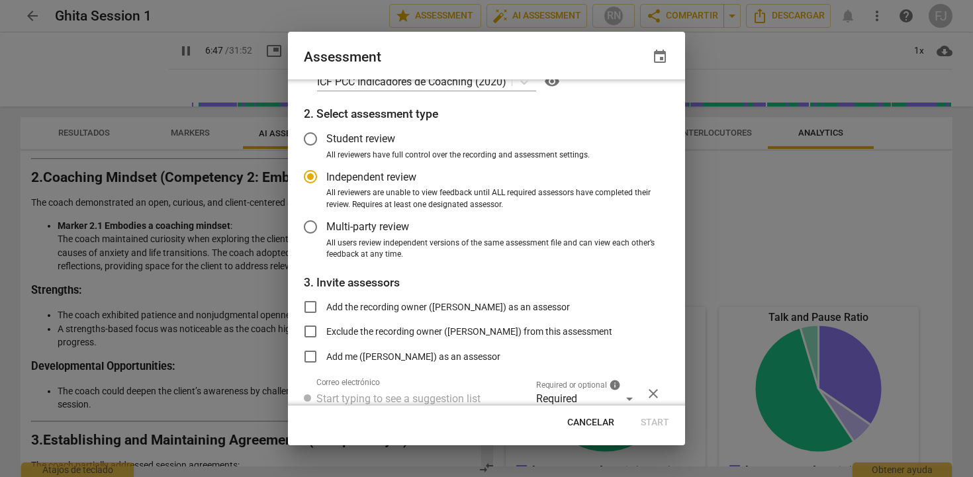
radio input "false"
type input "408"
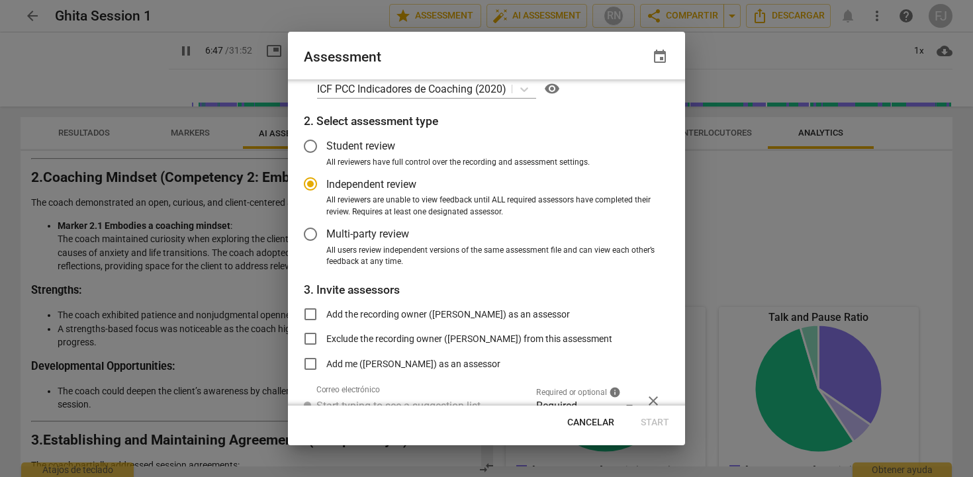
radio input "false"
type input "408"
radio input "false"
type input "409"
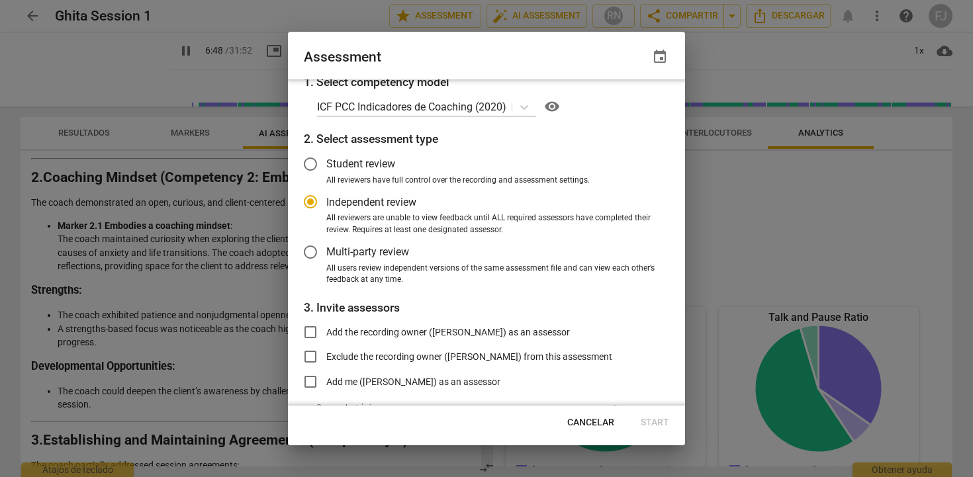
radio input "false"
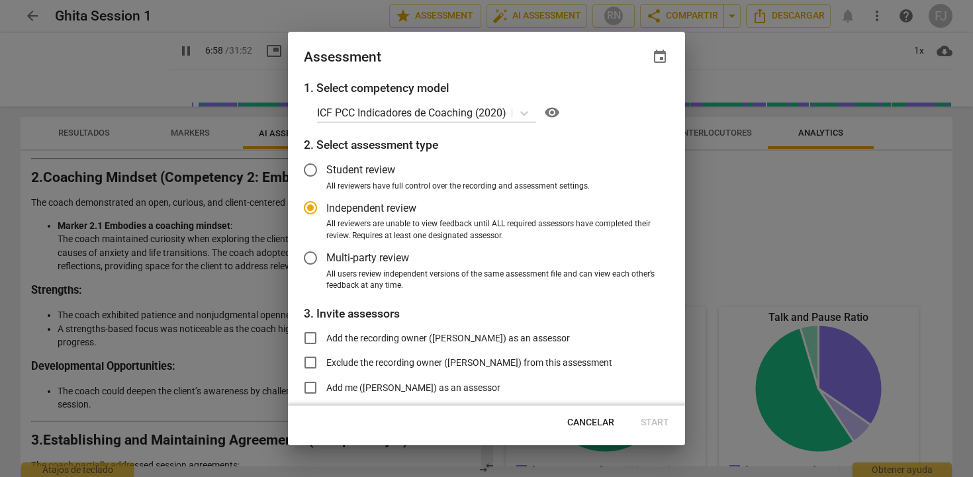
type input "419"
radio input "false"
type input "419"
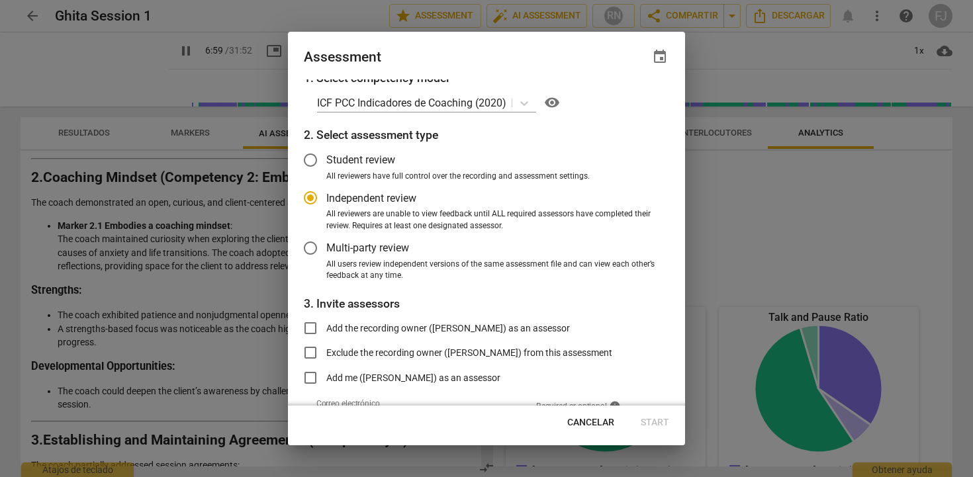
radio input "false"
type input "421"
click at [556, 330] on span "Add the recording owner ([PERSON_NAME]) as an assessor" at bounding box center [448, 327] width 244 height 14
click at [326, 330] on input "Add the recording owner ([PERSON_NAME]) as an assessor" at bounding box center [311, 327] width 32 height 32
checkbox input "true"
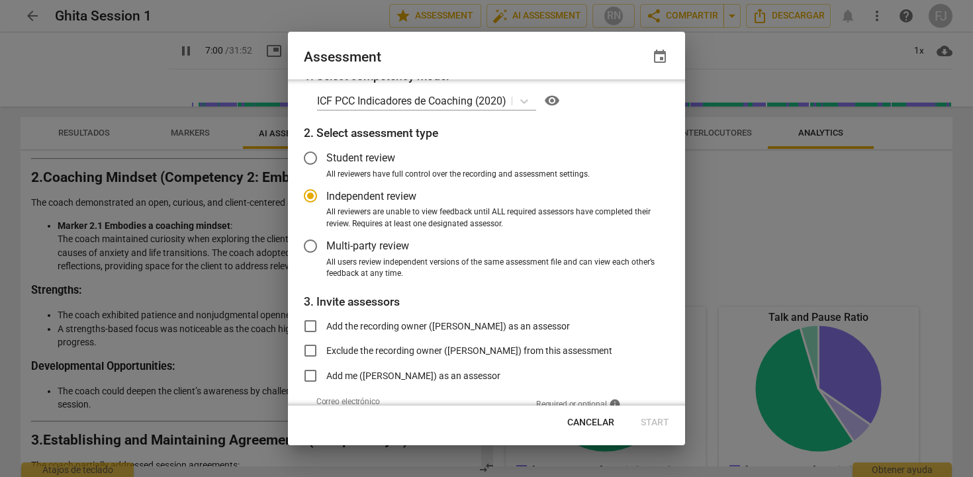
radio input "false"
type input "422"
radio input "false"
type input "422"
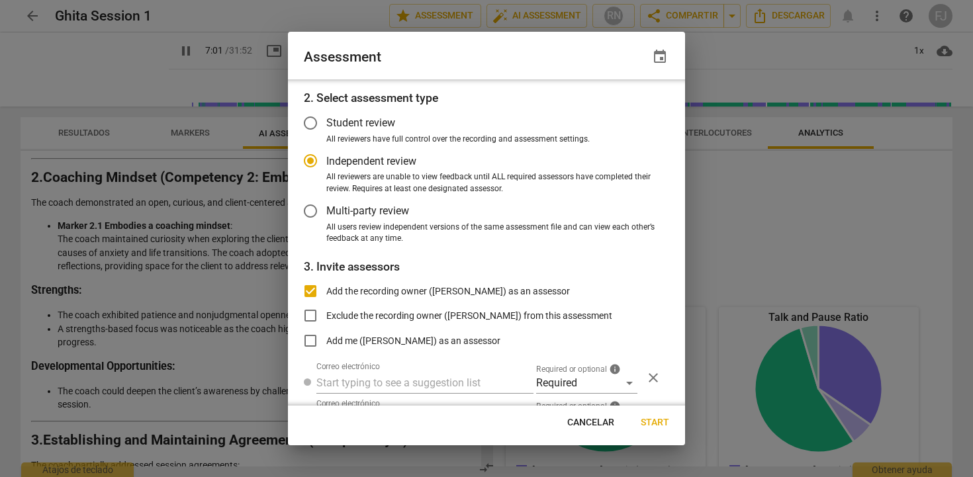
radio input "false"
type input "422"
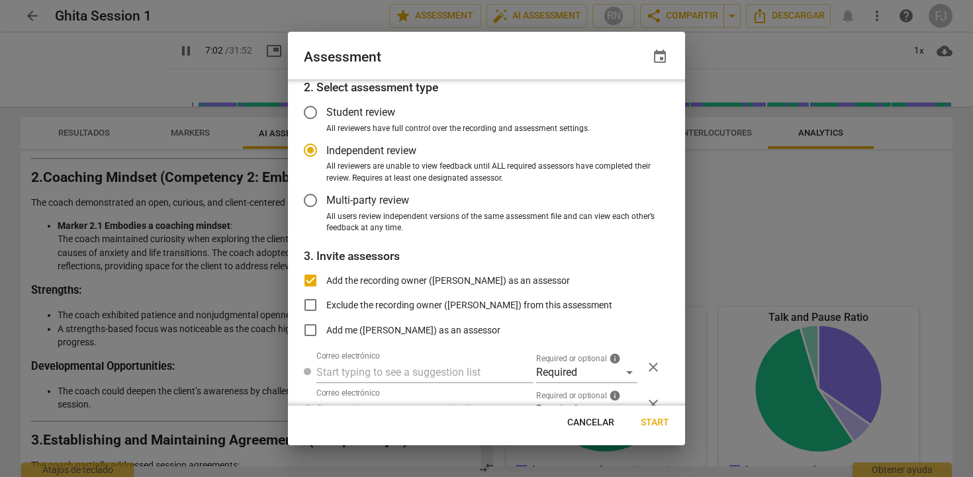
radio input "false"
type input "423"
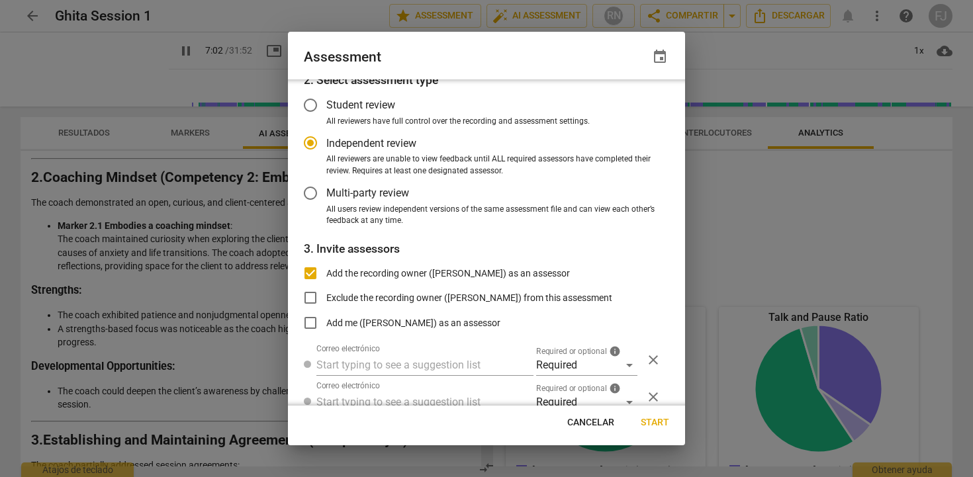
radio input "false"
type input "423"
radio input "false"
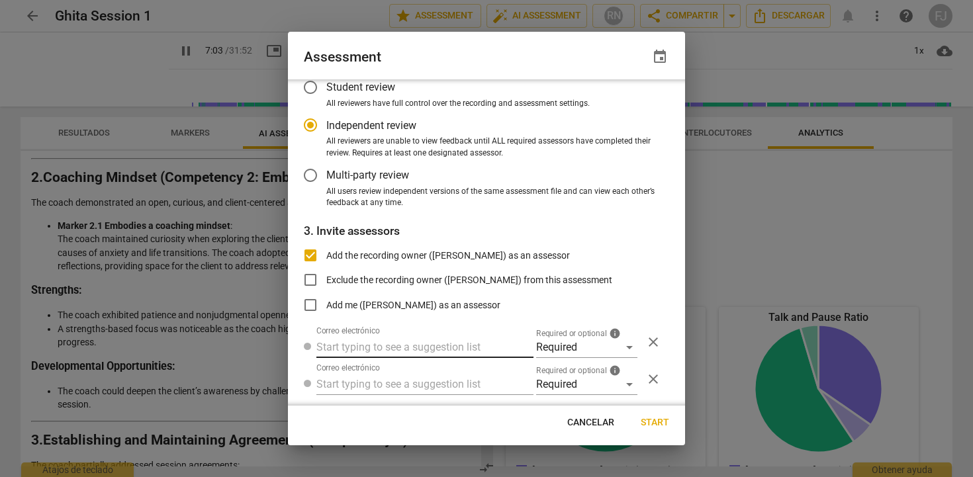
click at [471, 352] on input "text" at bounding box center [425, 347] width 217 height 21
type input "425"
type input "be"
type input "425"
type input "bern"
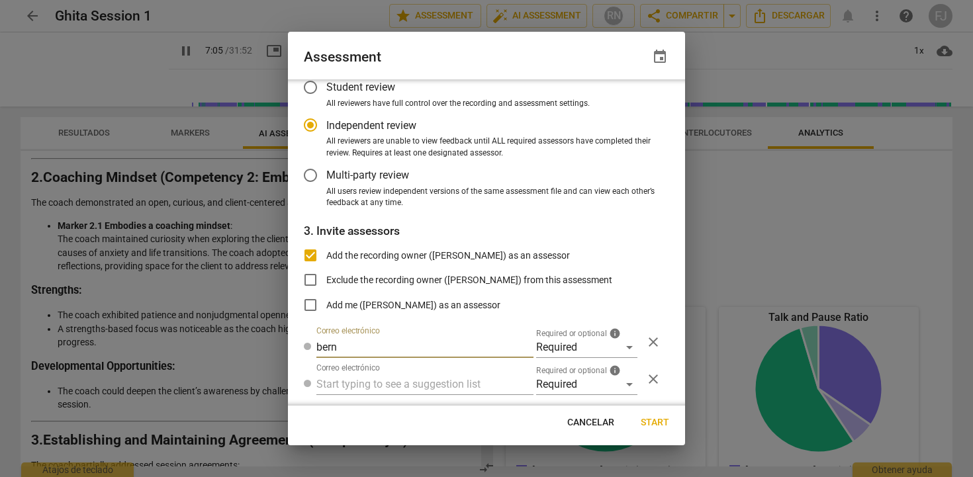
type input "426"
type input "berna"
type input "426"
type input "bernade"
type input "427"
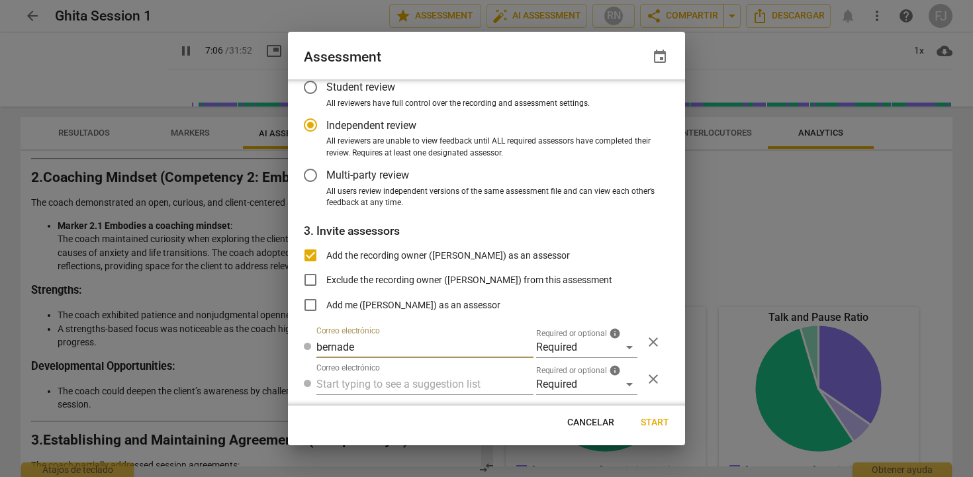
type input "bernadet"
type input "427"
type input "bernadetfa"
type input "428"
type input "bernadetfann"
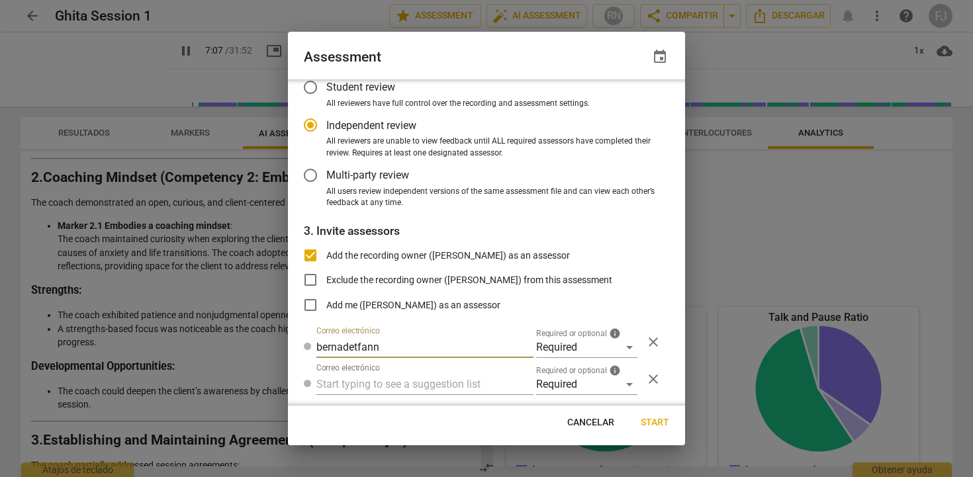
type input "428"
type input "bernadetfanny"
type input "428"
type input "bernadetfanny@"
type input "429"
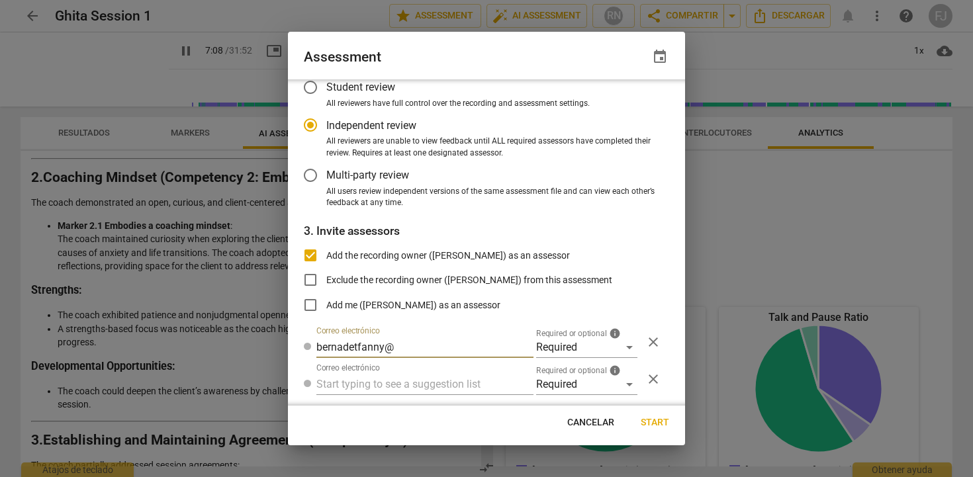
type input "bernadetfanny@g"
type input "429"
type input "bernadetfanny@gm"
type input "429"
type input "bernadetfanny@gmai"
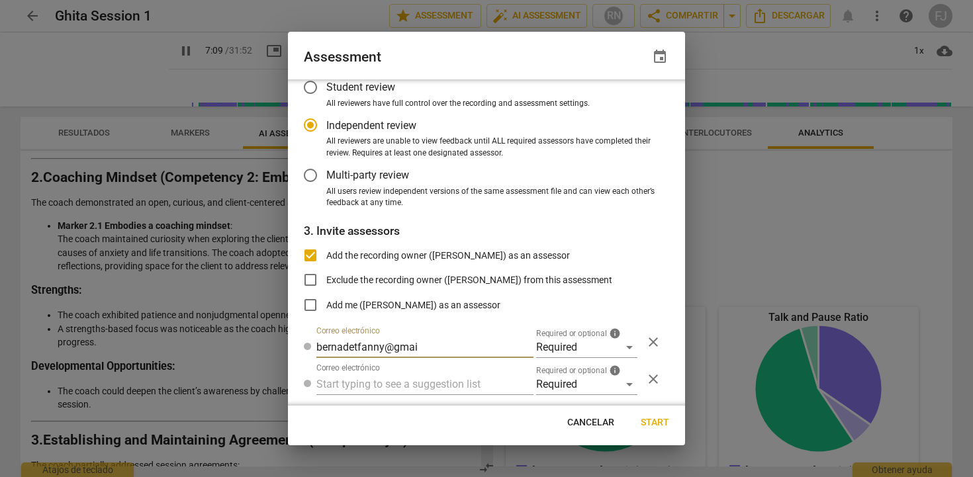
type input "430"
type input "[EMAIL_ADDRESS]."
type input "430"
type input "[EMAIL_ADDRESS][DOMAIN_NAME]"
type input "430"
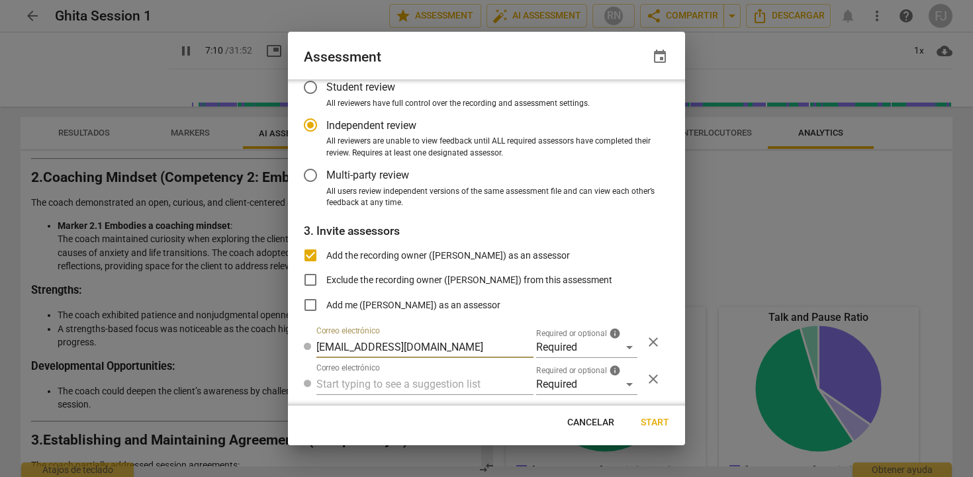
type input "[EMAIL_ADDRESS][DOMAIN_NAME]"
type input "430"
radio input "false"
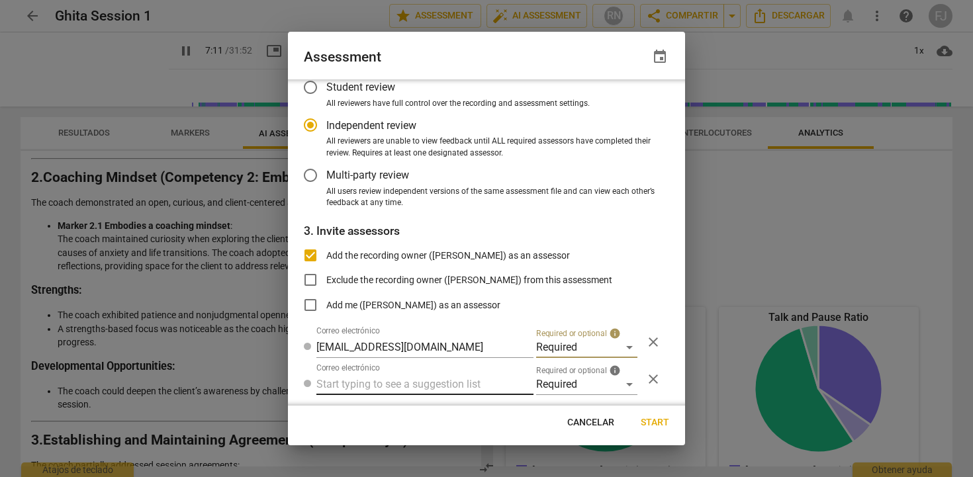
click at [424, 383] on input "text" at bounding box center [425, 384] width 217 height 21
type input "433"
radio input "false"
type input "447"
paste input "[EMAIL_ADDRESS][DOMAIN_NAME]"
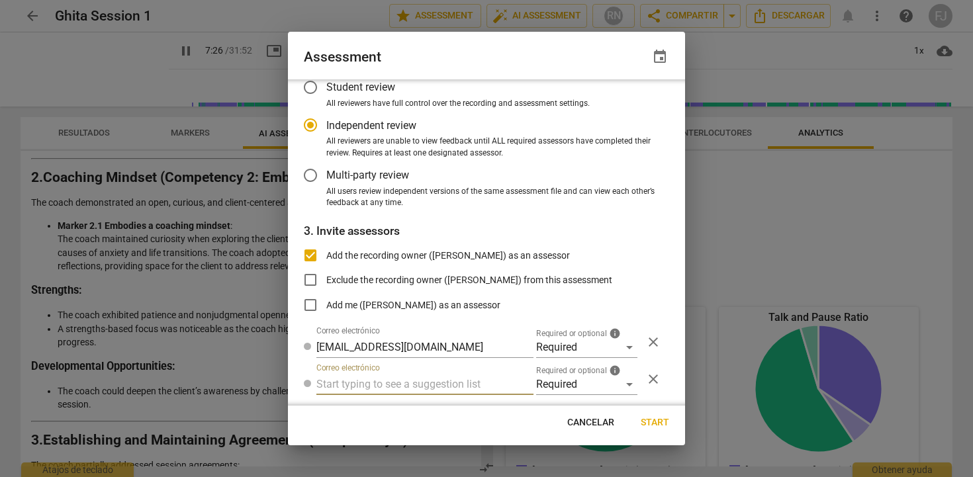
type input "[EMAIL_ADDRESS][DOMAIN_NAME]"
type input "449"
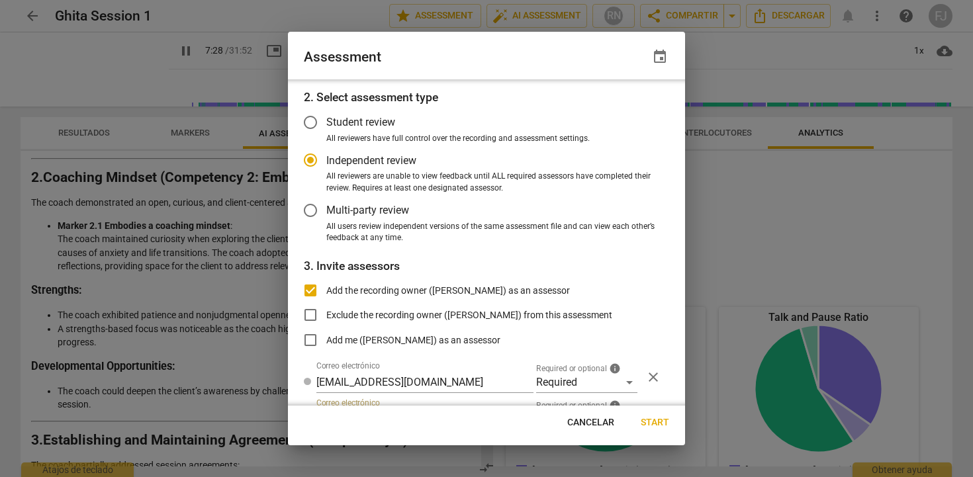
radio input "false"
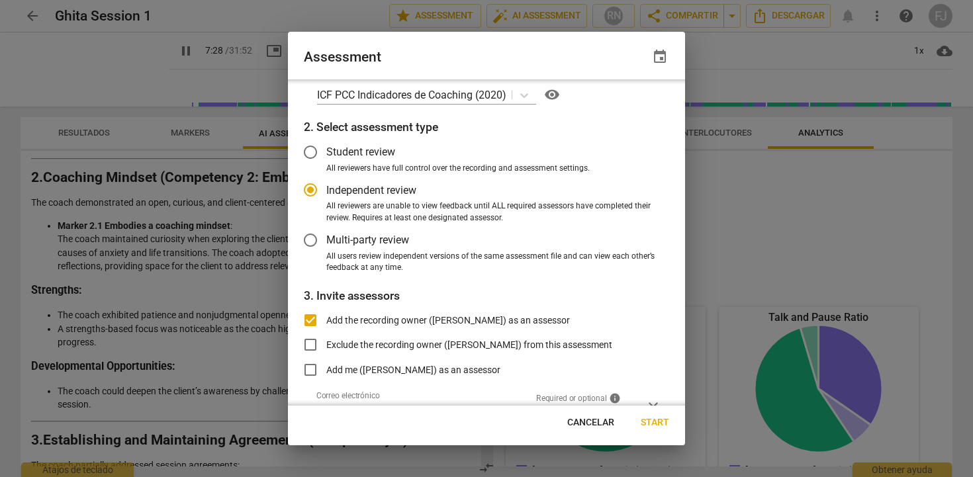
type input "449"
radio input "false"
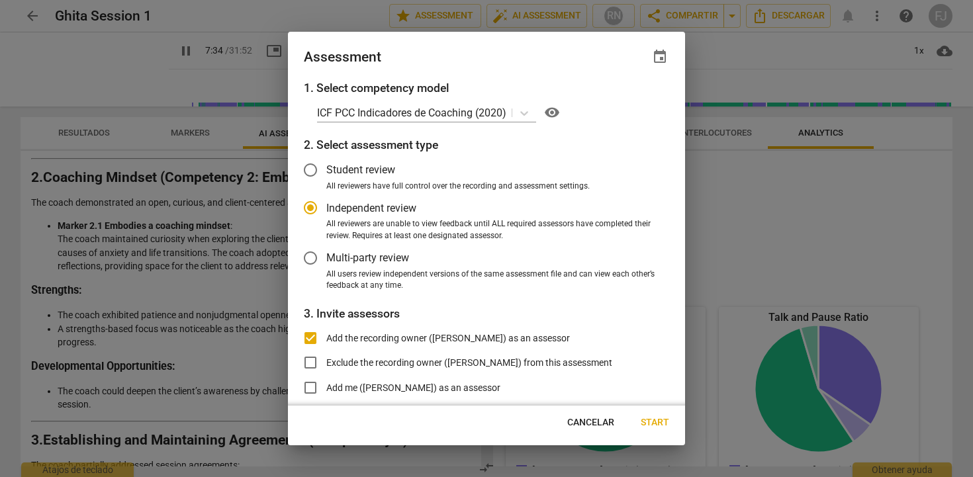
type input "455"
radio input "false"
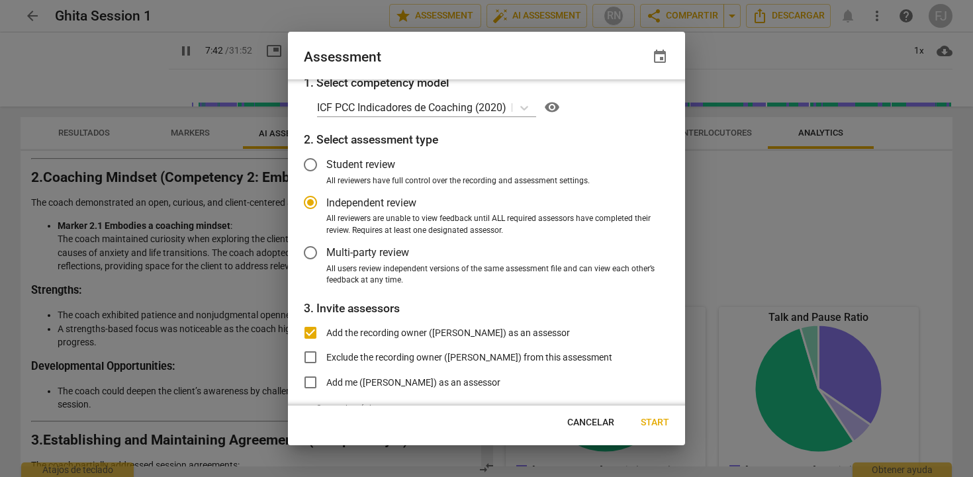
type input "463"
type input "[EMAIL_ADDRESS][DOMAIN_NAME]"
radio input "false"
click at [316, 253] on input "Multi-party review" at bounding box center [311, 253] width 32 height 32
radio input "false"
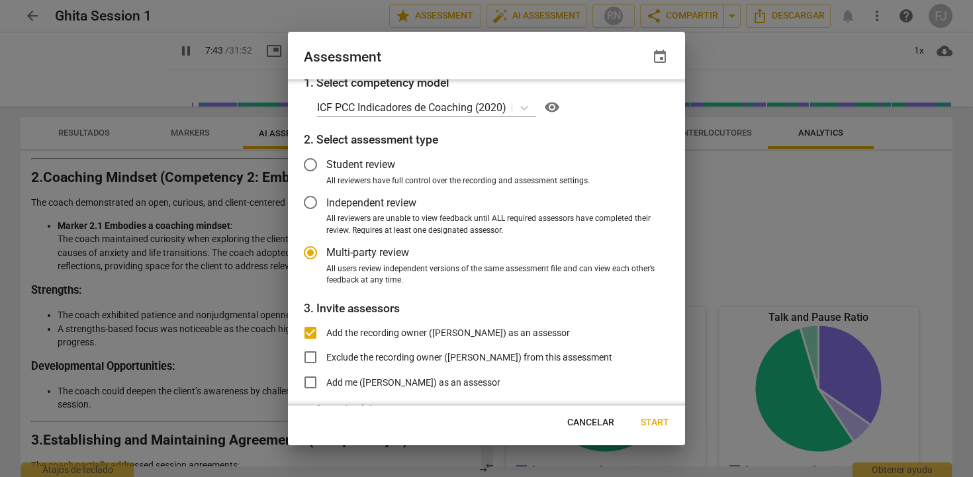
type input "464"
radio input "false"
type input "466"
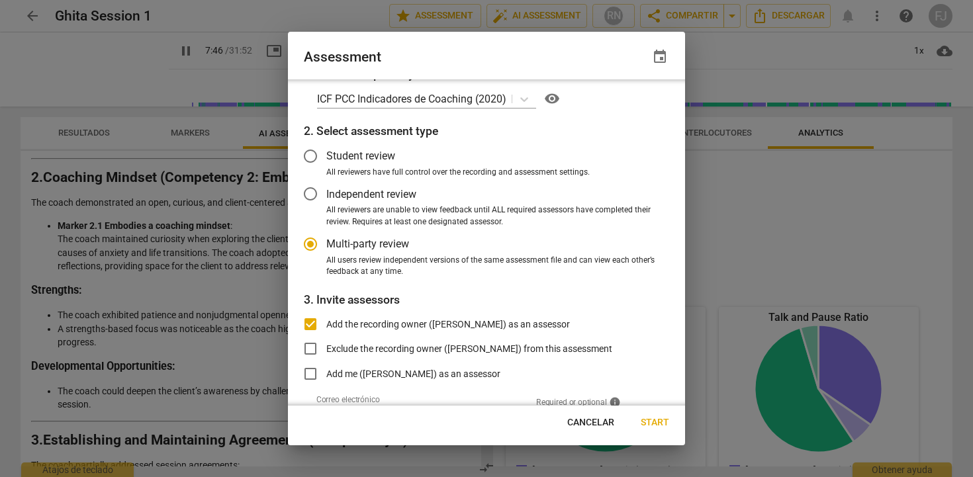
radio input "false"
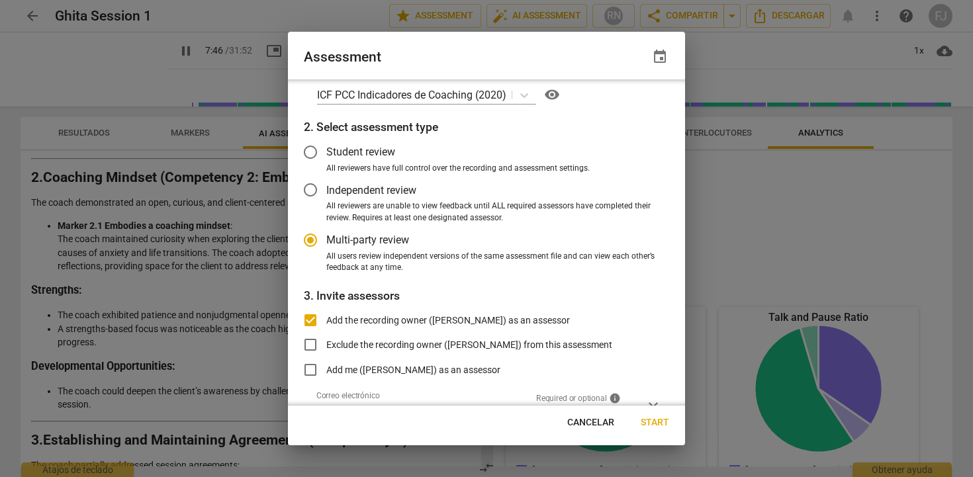
type input "467"
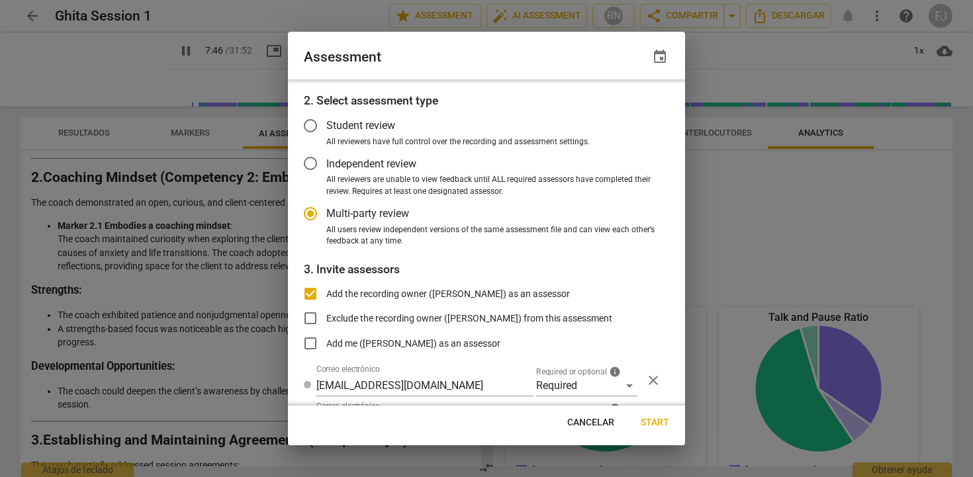
radio input "false"
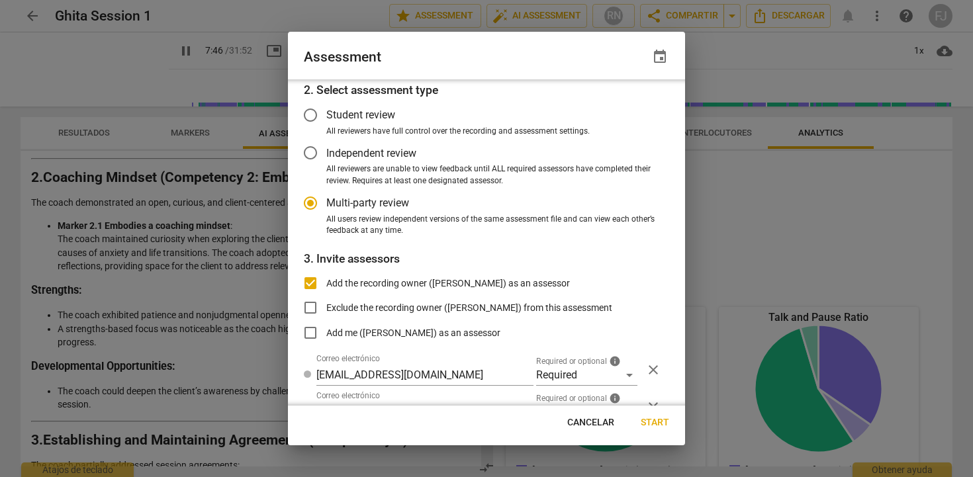
type input "467"
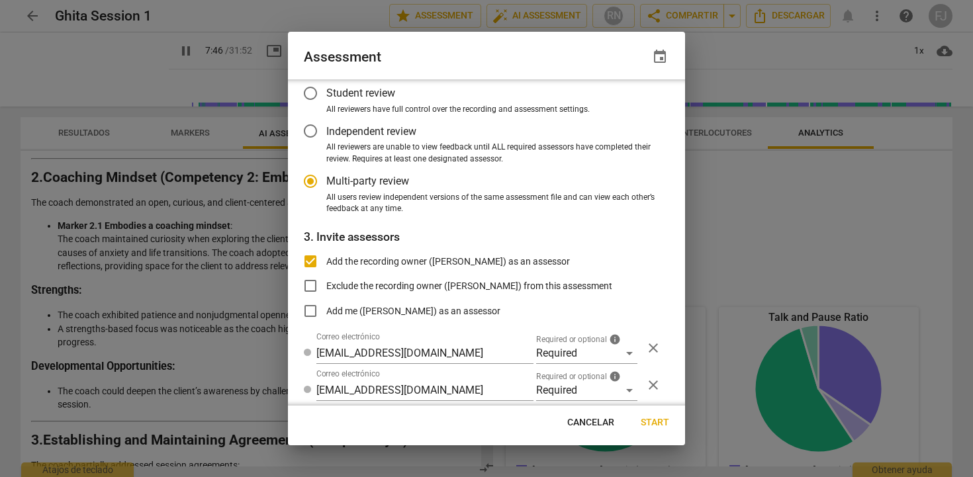
radio input "false"
type input "467"
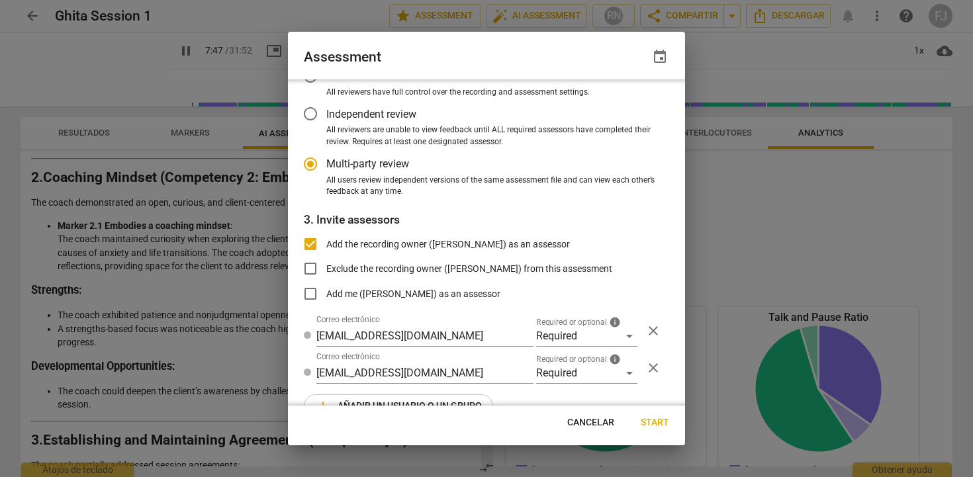
radio input "false"
type input "468"
radio input "false"
type input "468"
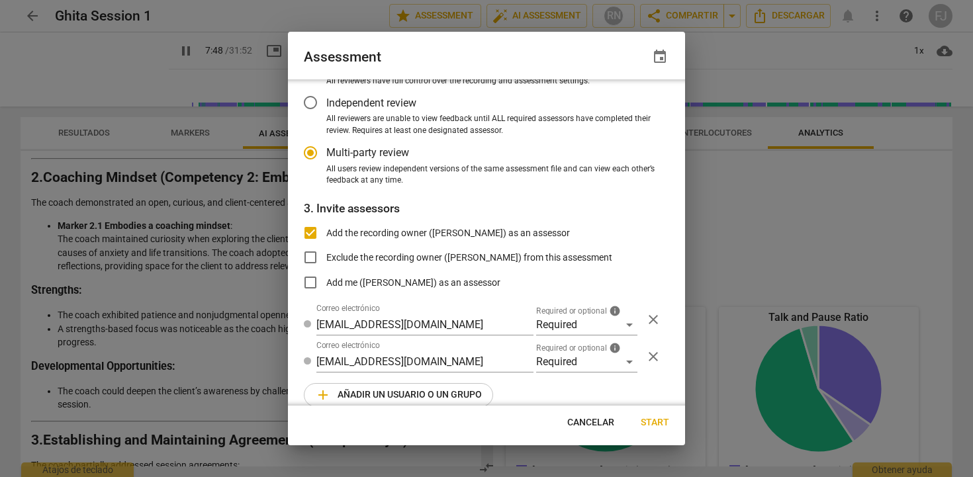
radio input "false"
type input "472"
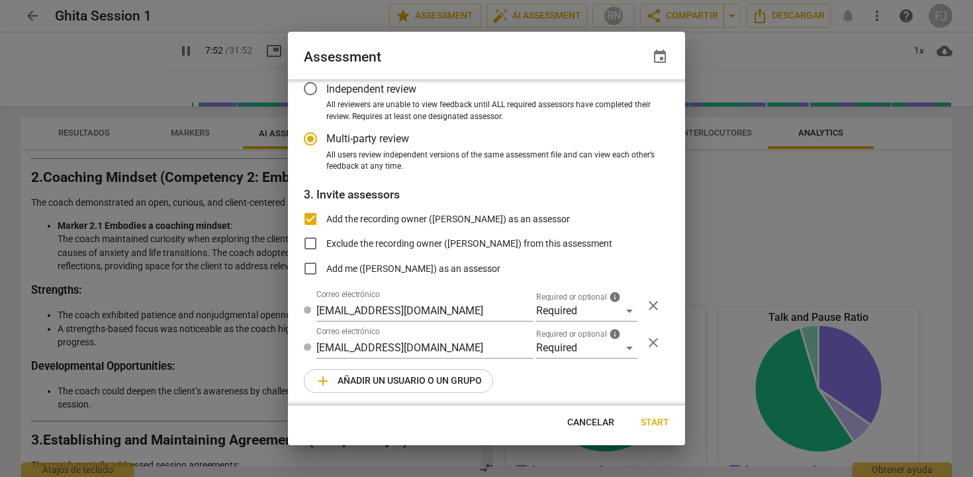
radio input "false"
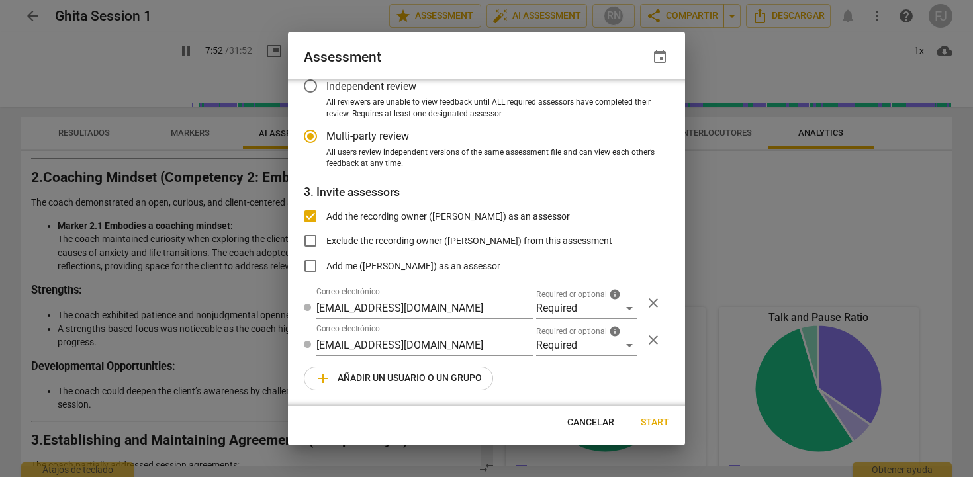
type input "473"
radio input "false"
type input "474"
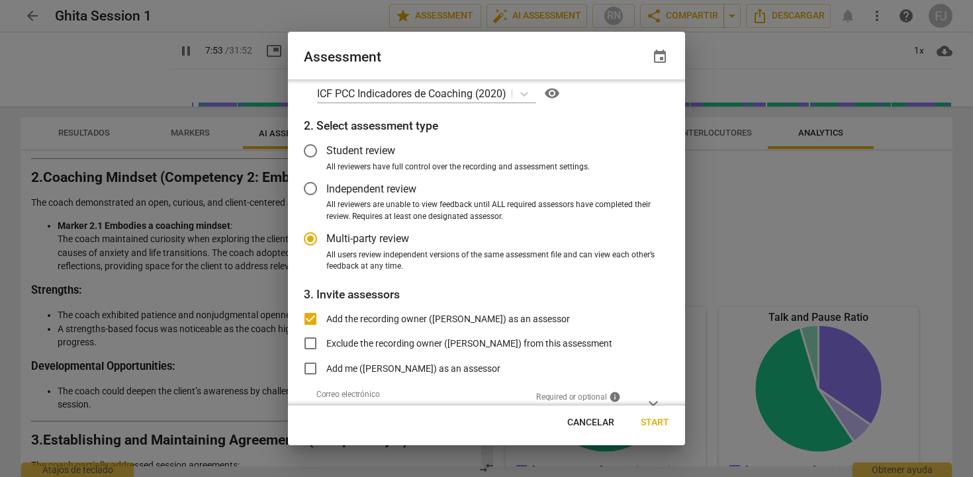
radio input "false"
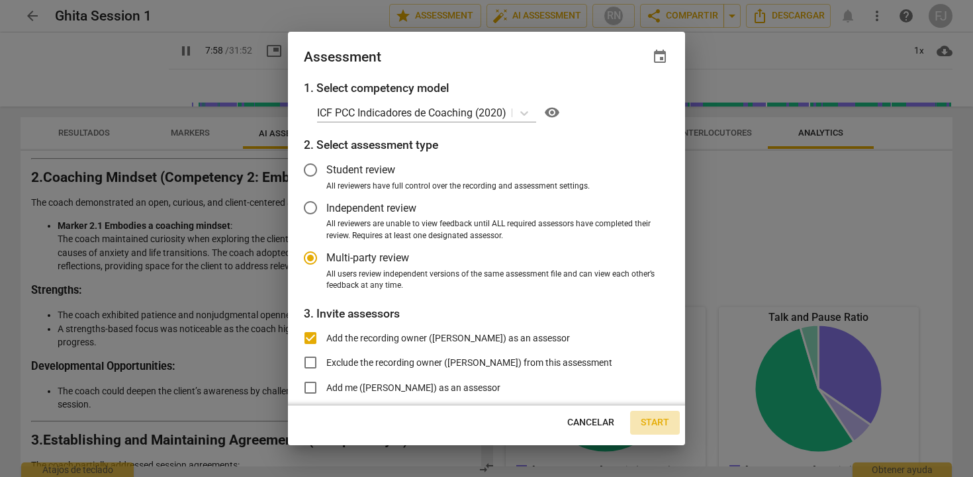
click at [649, 422] on span "Start" at bounding box center [655, 423] width 28 height 13
type input "480"
radio input "false"
type input "[PERSON_NAME] <[EMAIL_ADDRESS][DOMAIN_NAME]>"
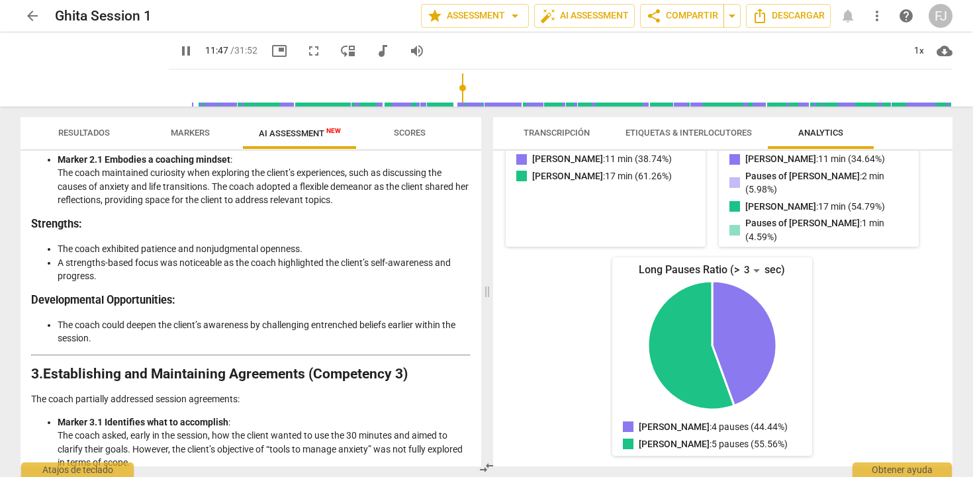
scroll to position [517, 0]
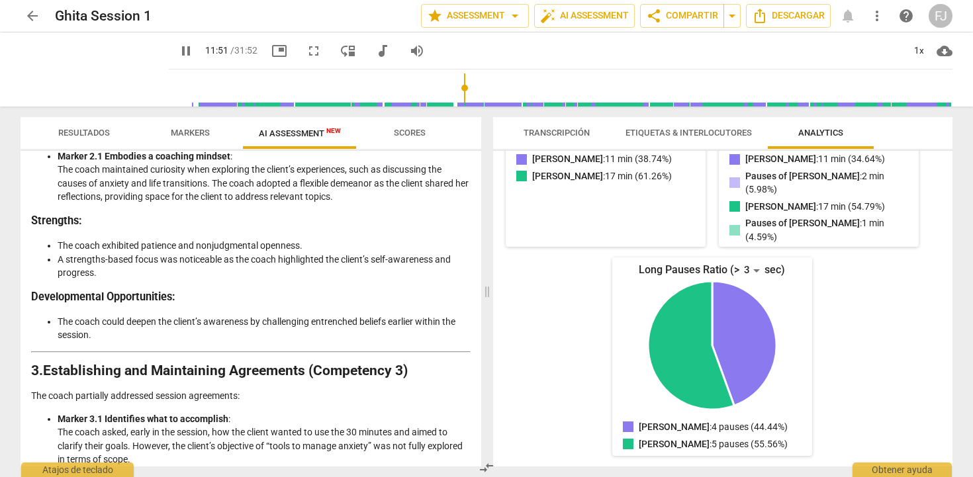
click at [87, 136] on span "Resultados" at bounding box center [84, 133] width 52 height 10
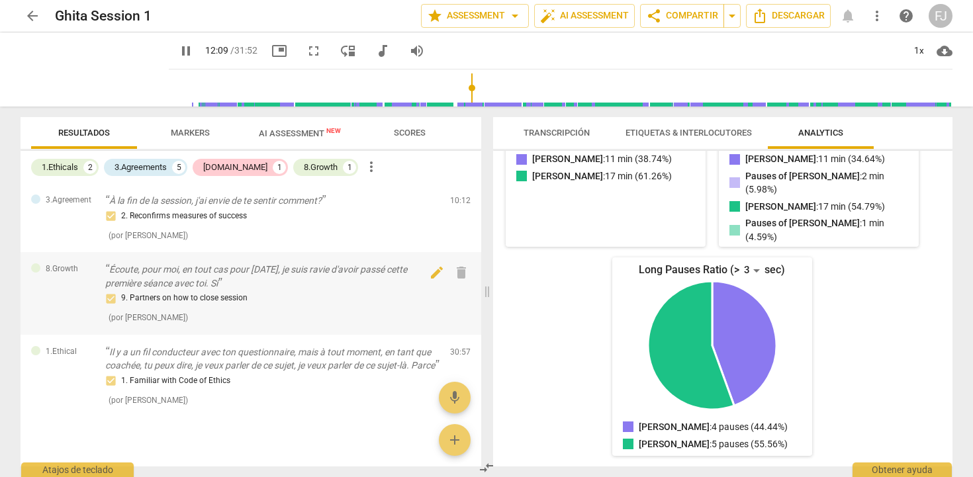
scroll to position [436, 0]
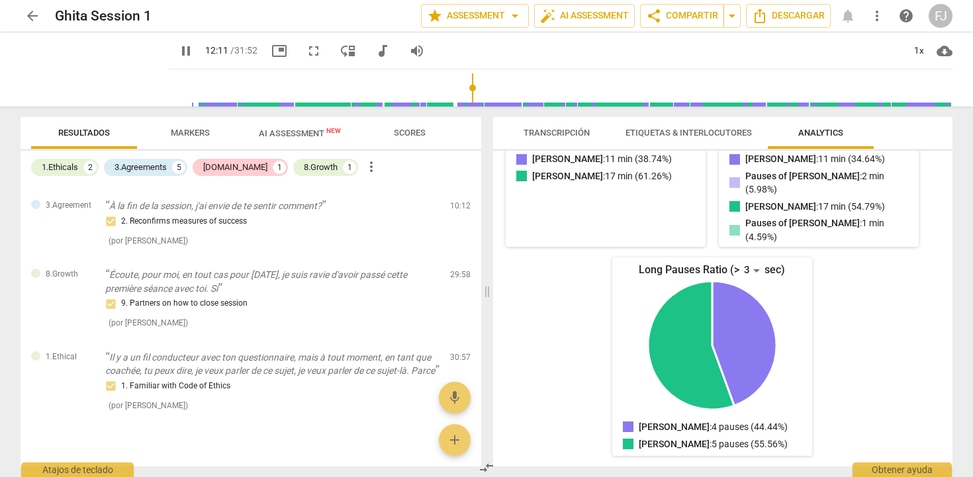
click at [569, 138] on span "Transcripción" at bounding box center [557, 133] width 98 height 18
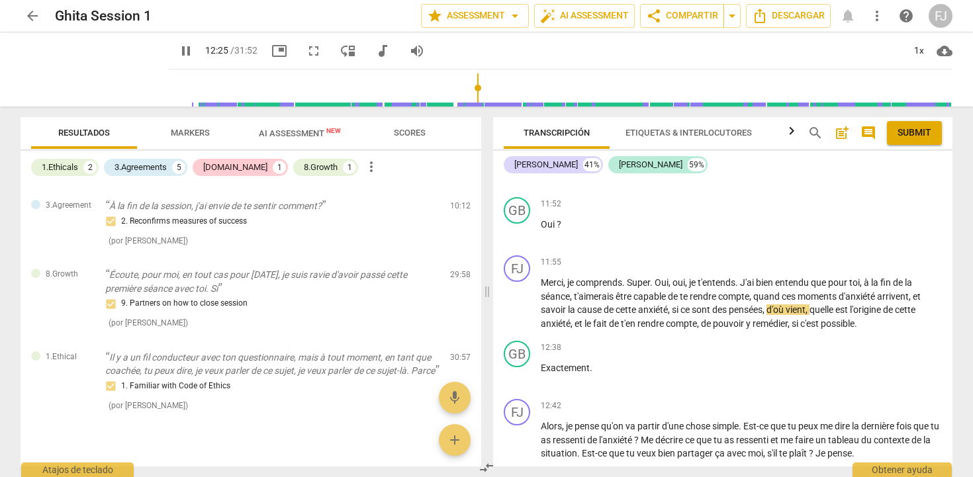
scroll to position [2612, 0]
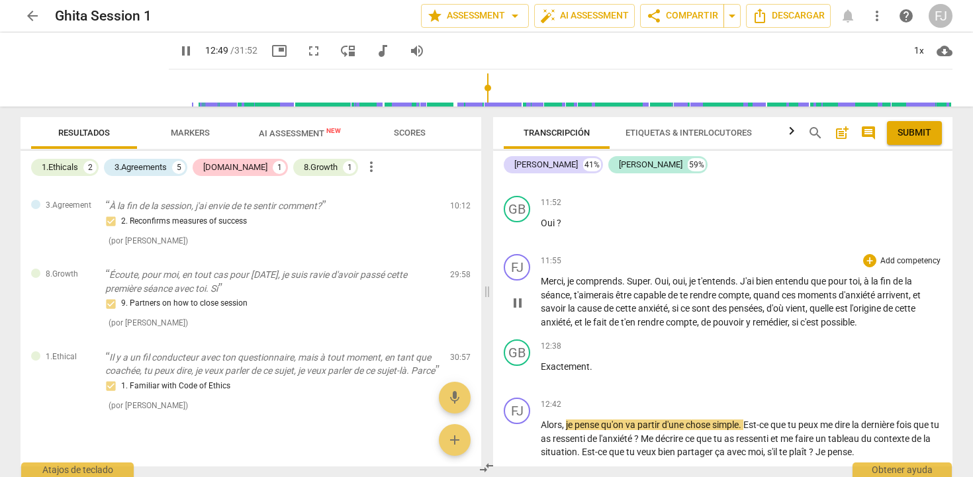
click at [881, 268] on p "Add competency" at bounding box center [910, 262] width 63 height 12
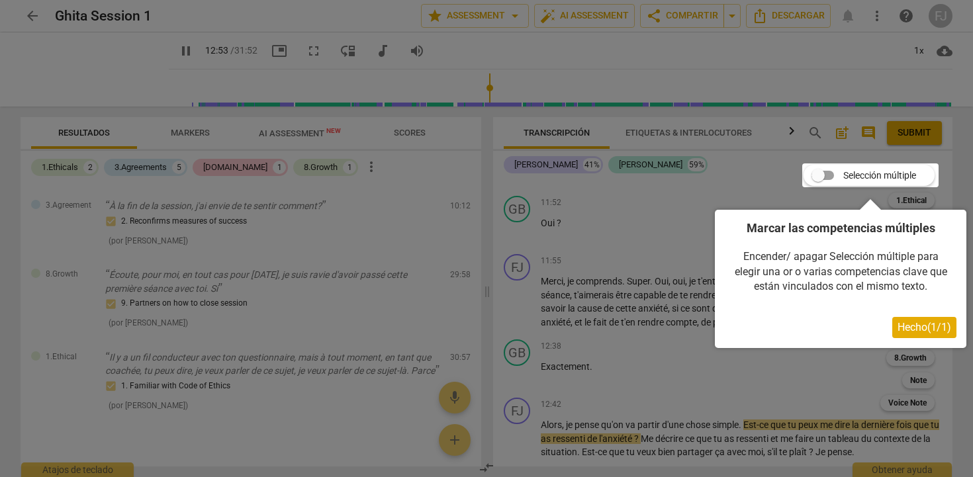
click at [822, 179] on div at bounding box center [871, 176] width 136 height 24
click at [830, 176] on div at bounding box center [871, 176] width 136 height 24
click at [860, 177] on div at bounding box center [871, 176] width 136 height 24
click at [907, 327] on span "Hecho ( 1 / 1 )" at bounding box center [925, 327] width 54 height 13
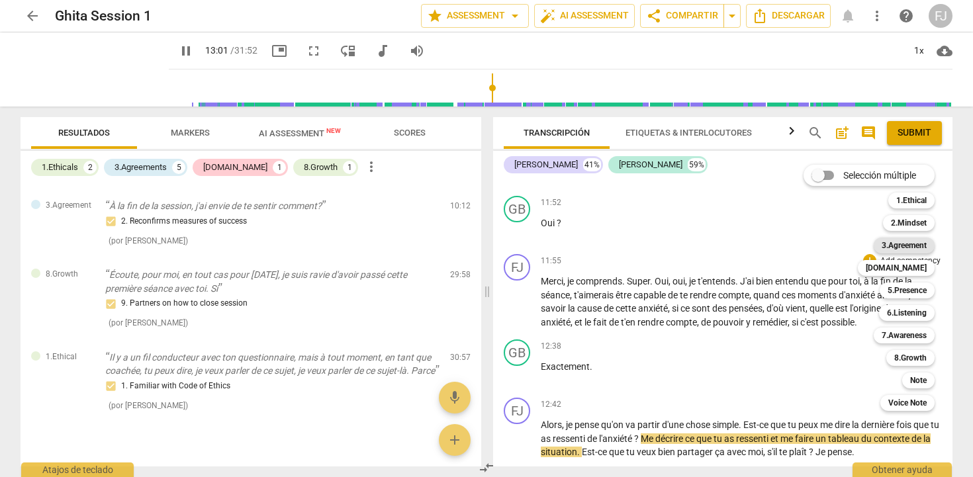
click at [916, 248] on b "3.Agreement" at bounding box center [904, 246] width 45 height 16
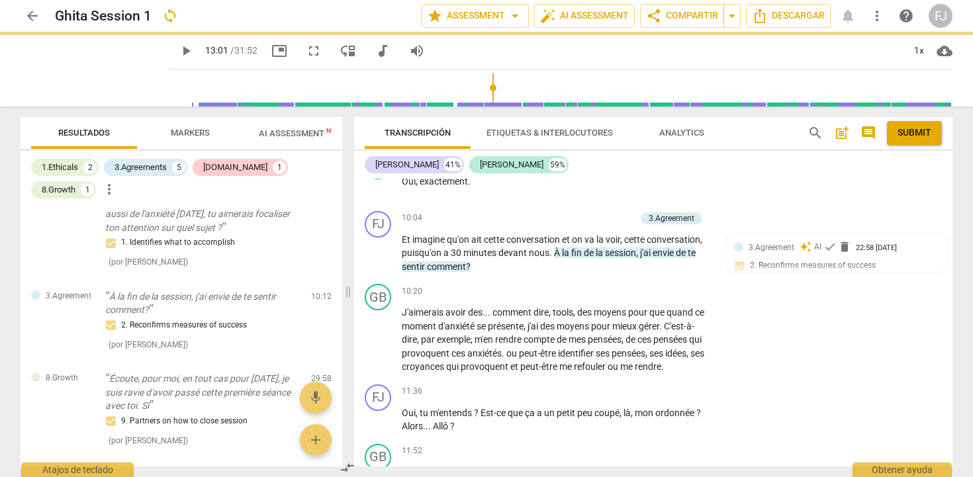
type input "782"
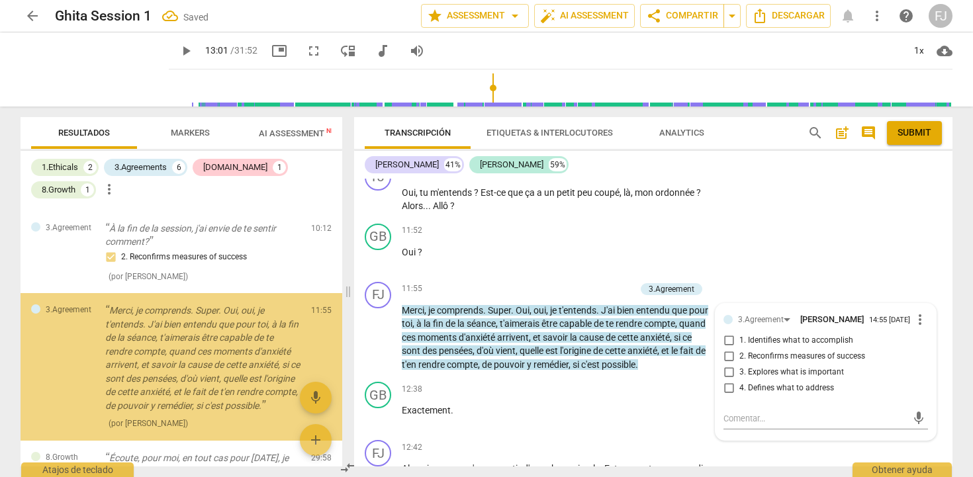
scroll to position [2804, 0]
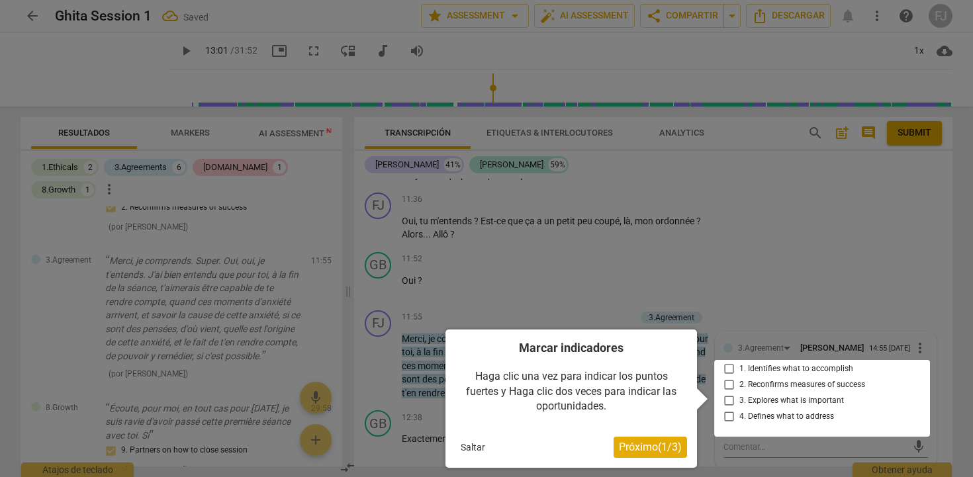
click at [728, 375] on div at bounding box center [823, 398] width 216 height 77
click at [667, 445] on span "Próximo ( 1 / 3 )" at bounding box center [650, 447] width 63 height 13
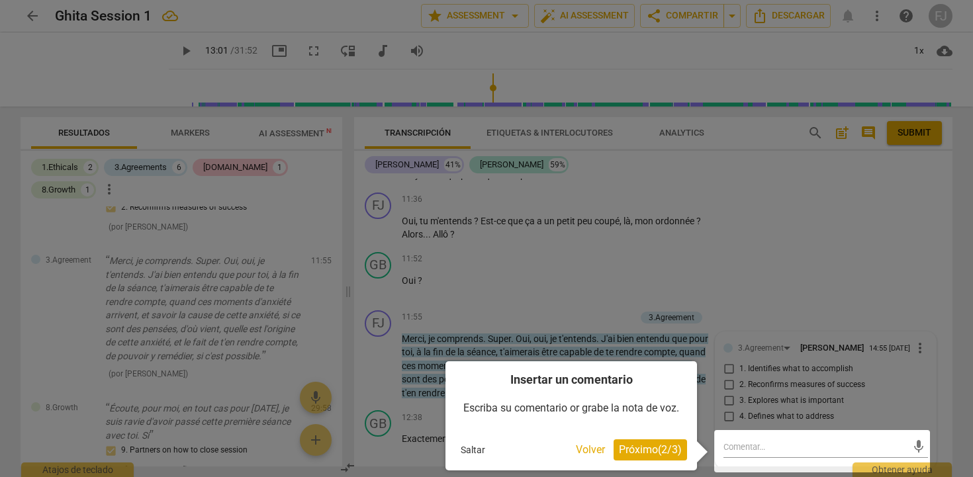
click at [667, 445] on span "Próximo ( 2 / 3 )" at bounding box center [650, 450] width 63 height 13
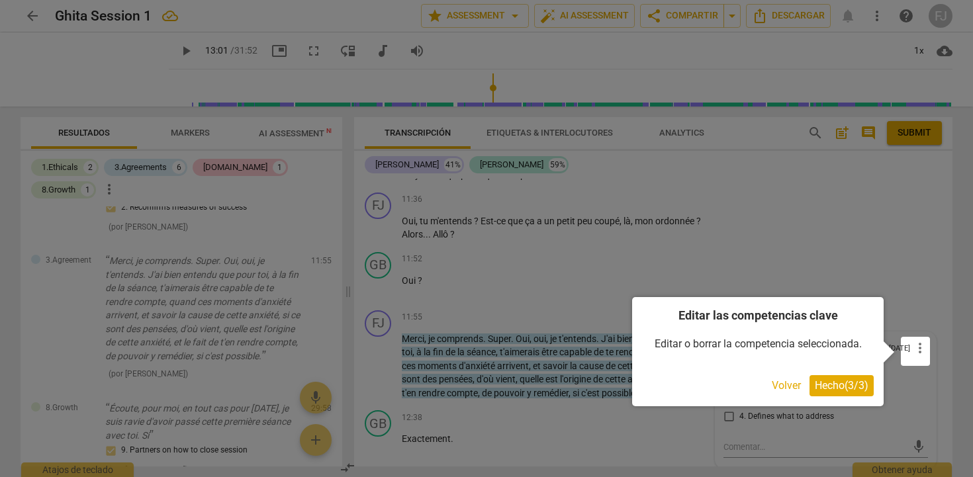
click at [823, 385] on span "Hecho ( 3 / 3 )" at bounding box center [842, 385] width 54 height 13
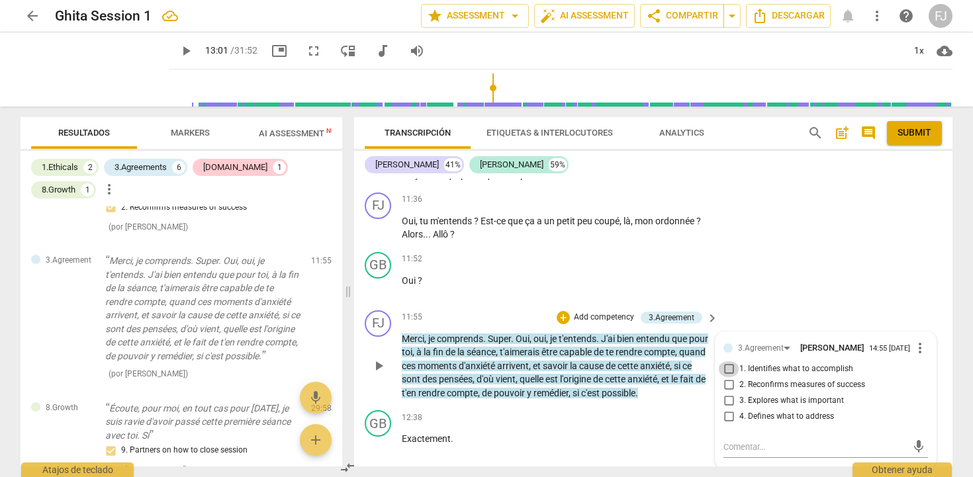
click at [731, 377] on input "1. Identifies what to accomplish" at bounding box center [728, 370] width 21 height 16
checkbox input "true"
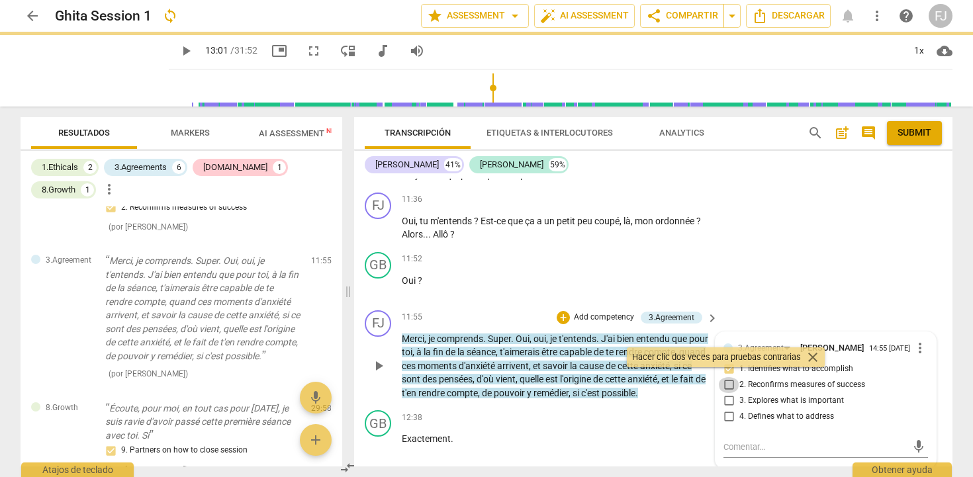
click at [728, 393] on input "2. Reconfirms measures of success" at bounding box center [728, 385] width 21 height 16
checkbox input "true"
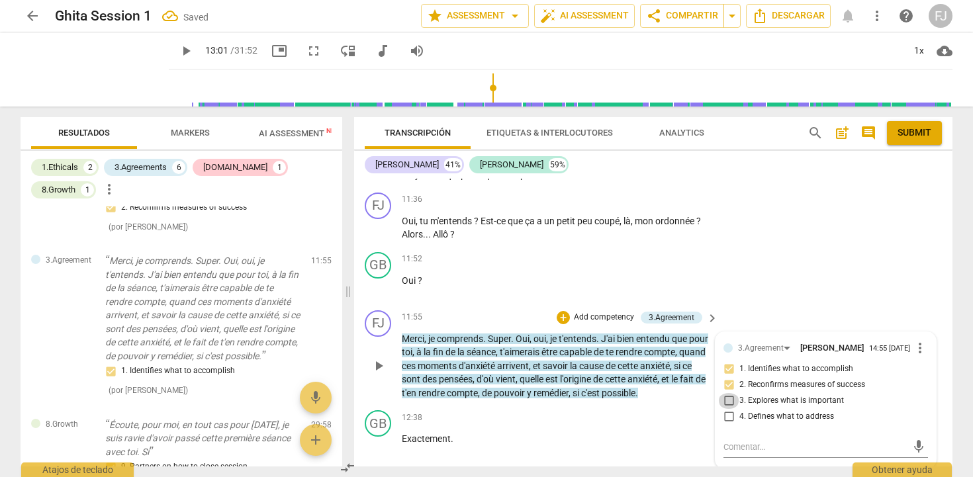
click at [728, 409] on input "3. Explores what is important" at bounding box center [728, 401] width 21 height 16
checkbox input "true"
click at [728, 425] on input "4. Defines what to address" at bounding box center [728, 417] width 21 height 16
checkbox input "true"
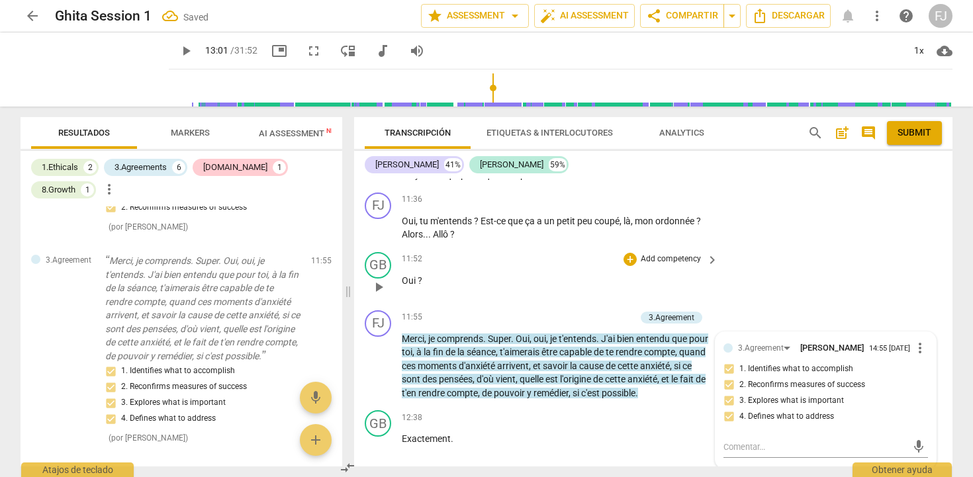
click at [881, 282] on div "GB play_arrow pause 11:52 + Add competency keyboard_arrow_right Oui ?" at bounding box center [653, 276] width 599 height 58
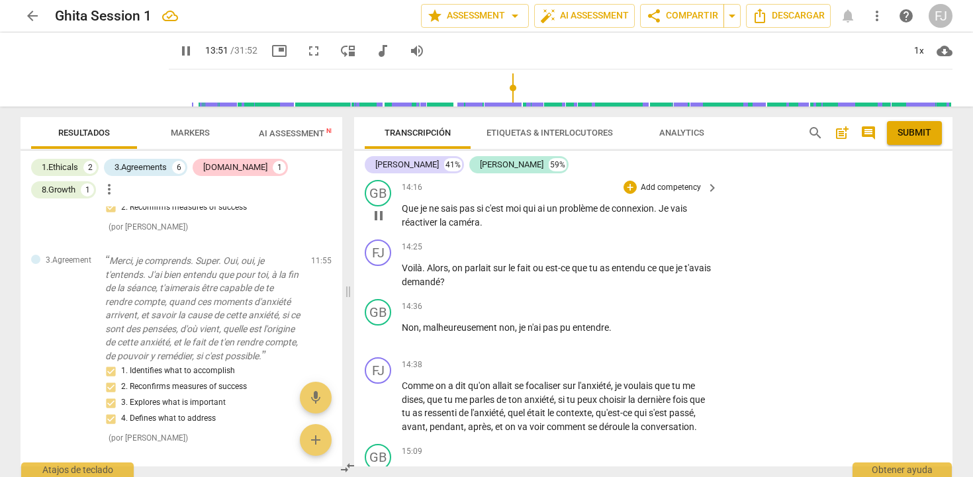
scroll to position [3184, 0]
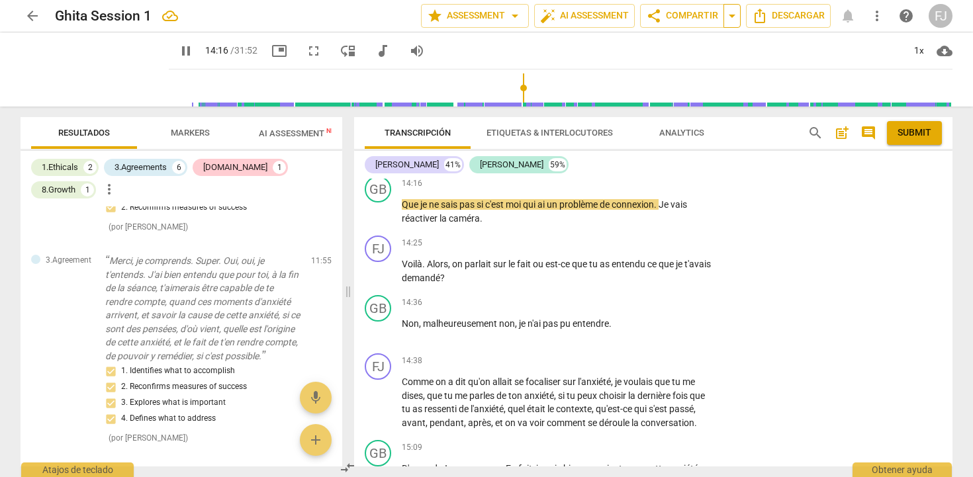
click at [734, 21] on span "arrow_drop_down" at bounding box center [732, 16] width 16 height 16
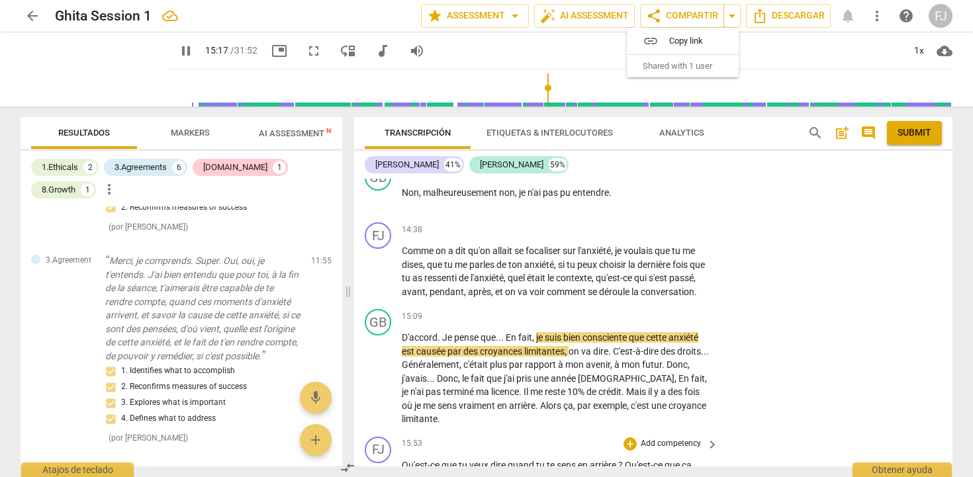
scroll to position [3310, 0]
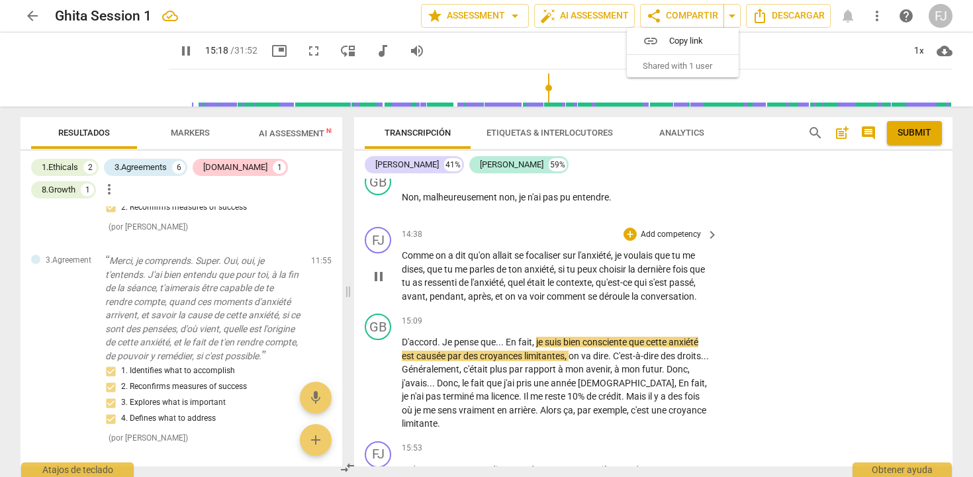
click at [705, 234] on span "keyboard_arrow_right" at bounding box center [713, 235] width 16 height 16
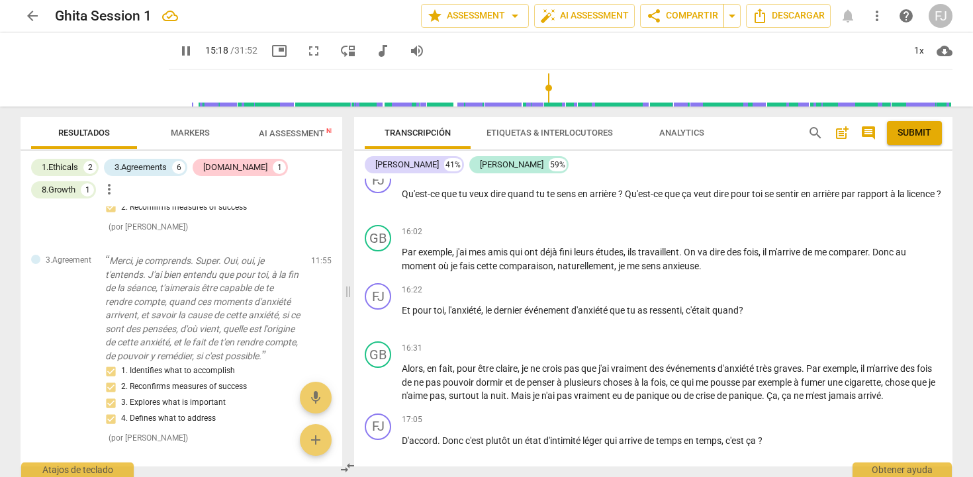
scroll to position [472, 0]
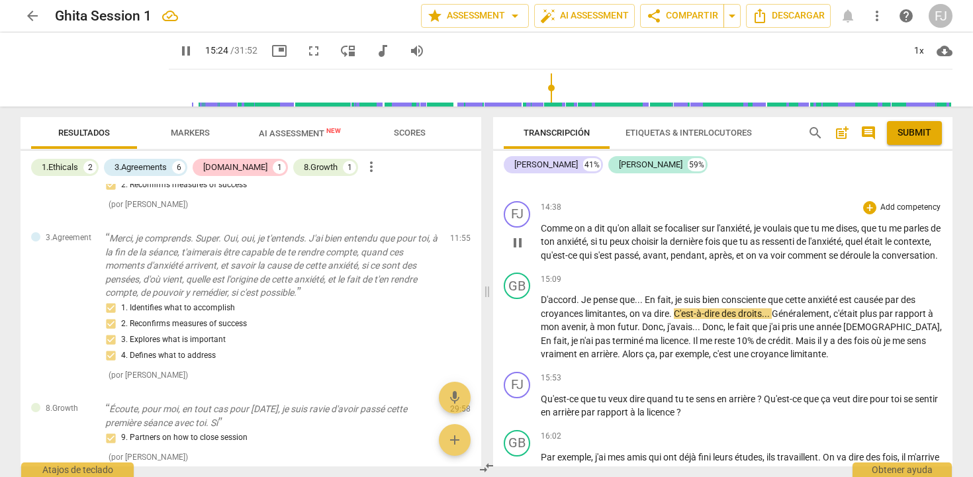
click at [885, 214] on p "Add competency" at bounding box center [910, 208] width 63 height 12
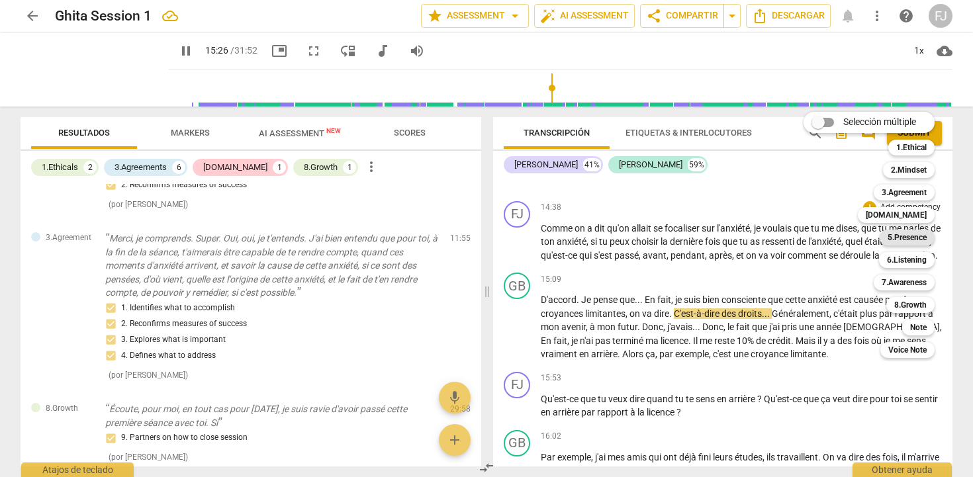
click at [885, 240] on div "5.Presence" at bounding box center [907, 238] width 55 height 16
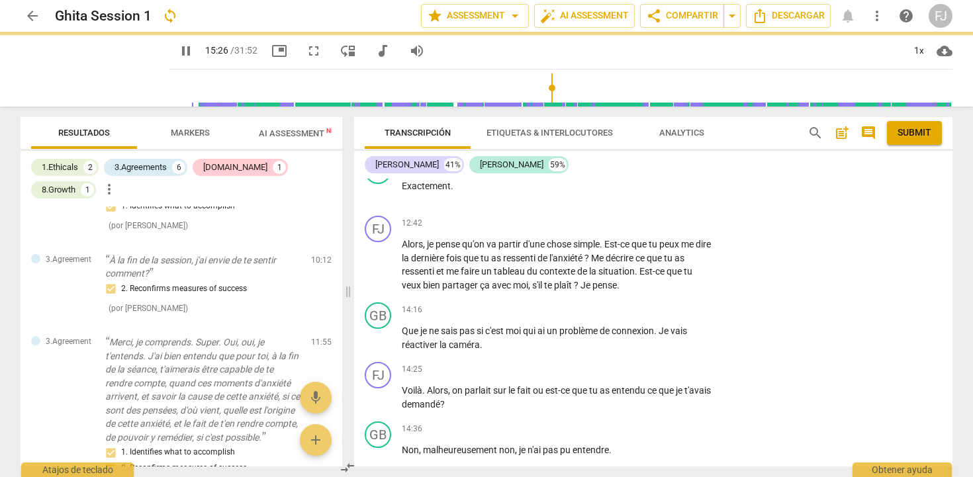
type input "927"
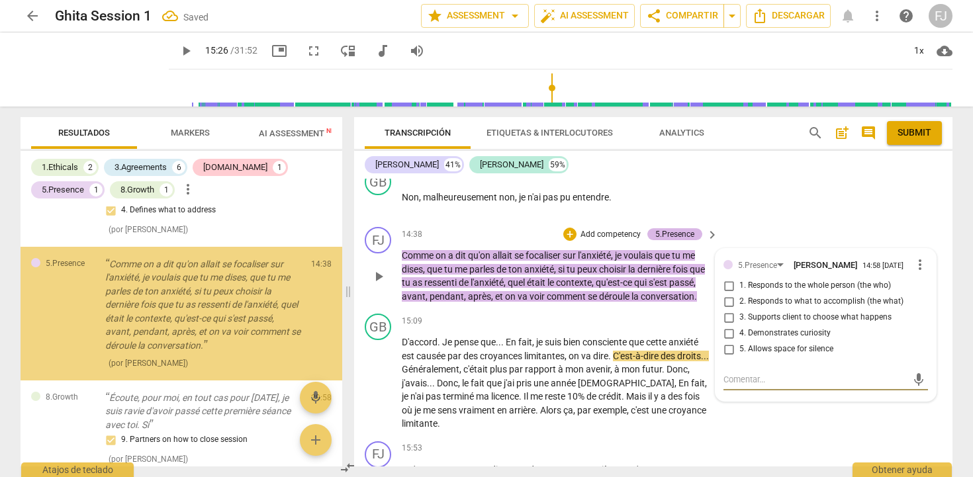
scroll to position [766, 0]
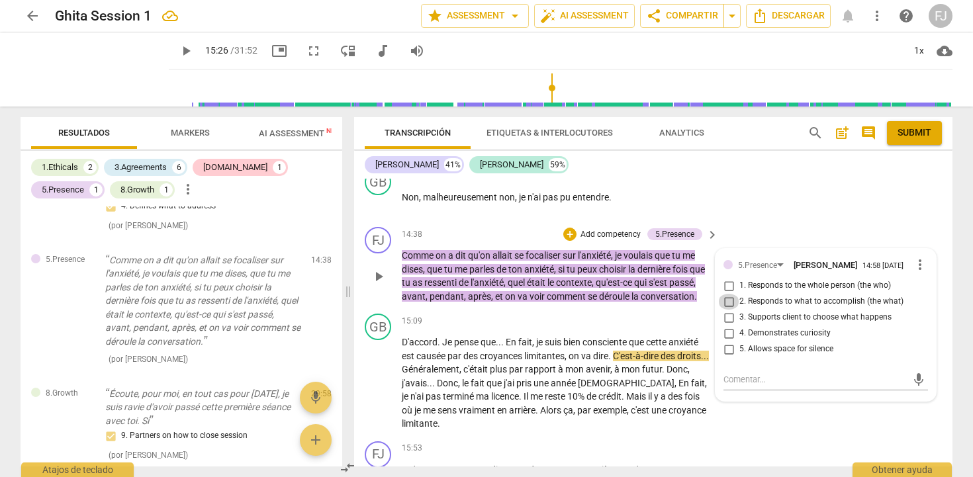
click at [724, 305] on input "2. Responds to what to accomplish (the what)" at bounding box center [728, 302] width 21 height 16
checkbox input "true"
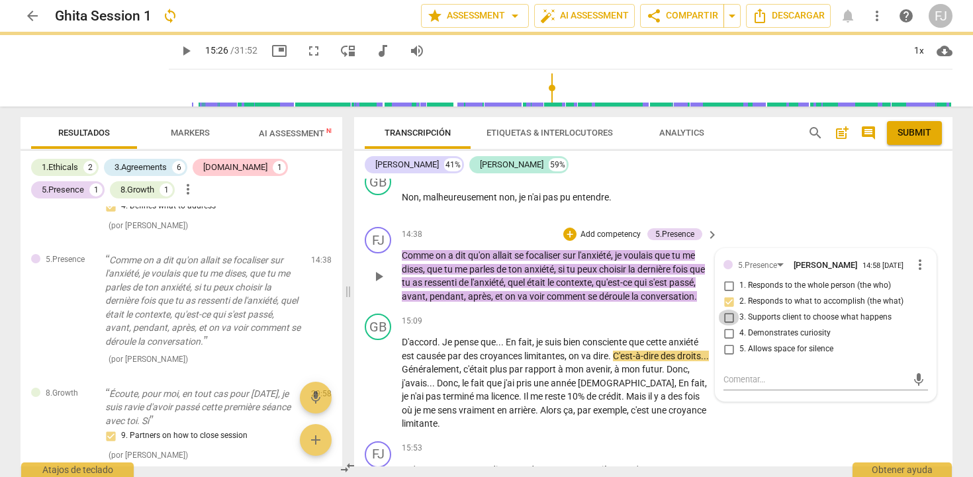
click at [728, 322] on input "3. Supports client to choose what happens" at bounding box center [728, 318] width 21 height 16
checkbox input "true"
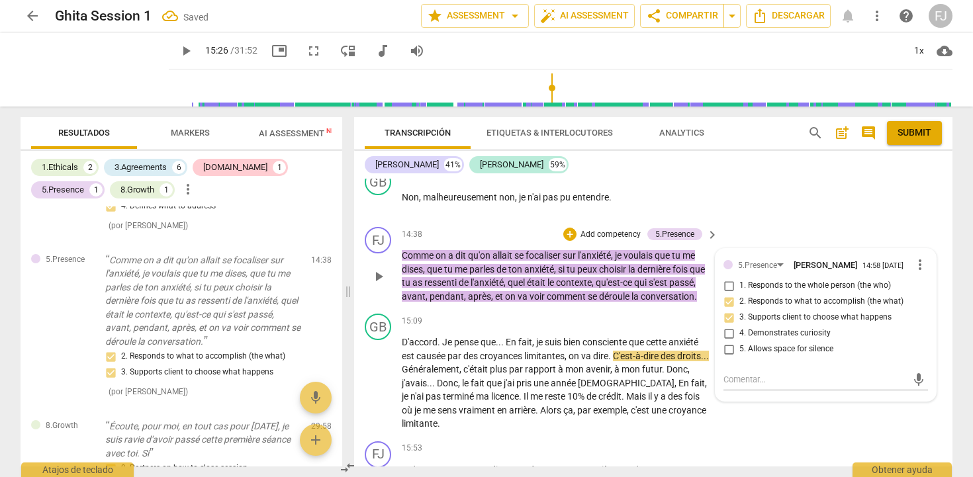
click at [882, 228] on div "FJ play_arrow pause 14:38 + Add competency 5.Presence keyboard_arrow_right Comm…" at bounding box center [653, 265] width 599 height 87
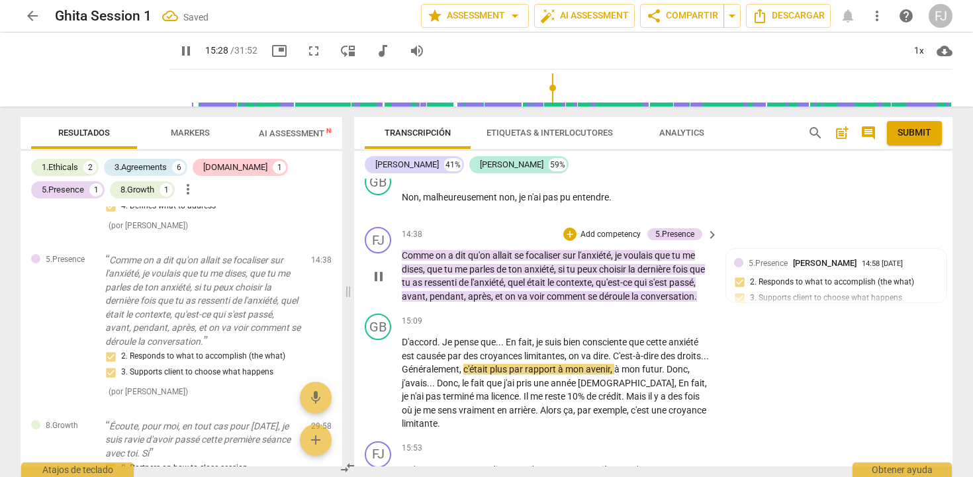
click at [609, 233] on p "Add competency" at bounding box center [610, 235] width 63 height 12
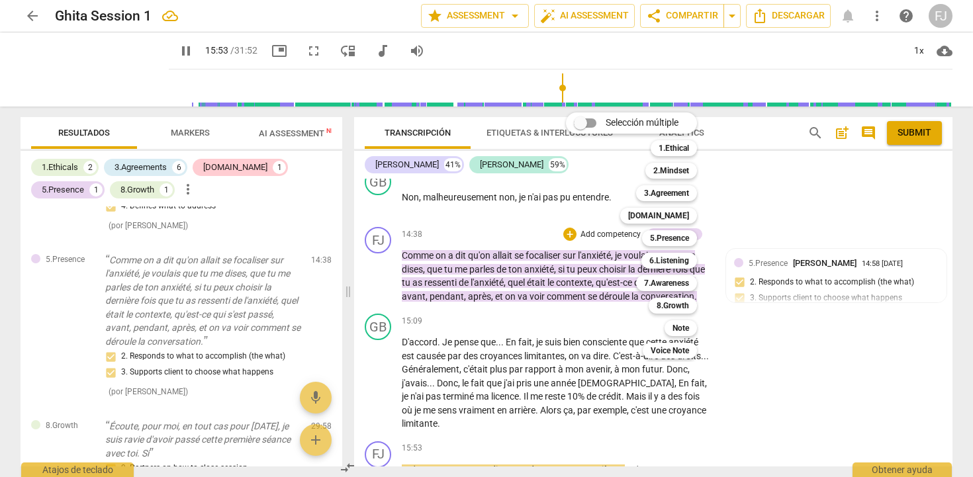
scroll to position [3611, 0]
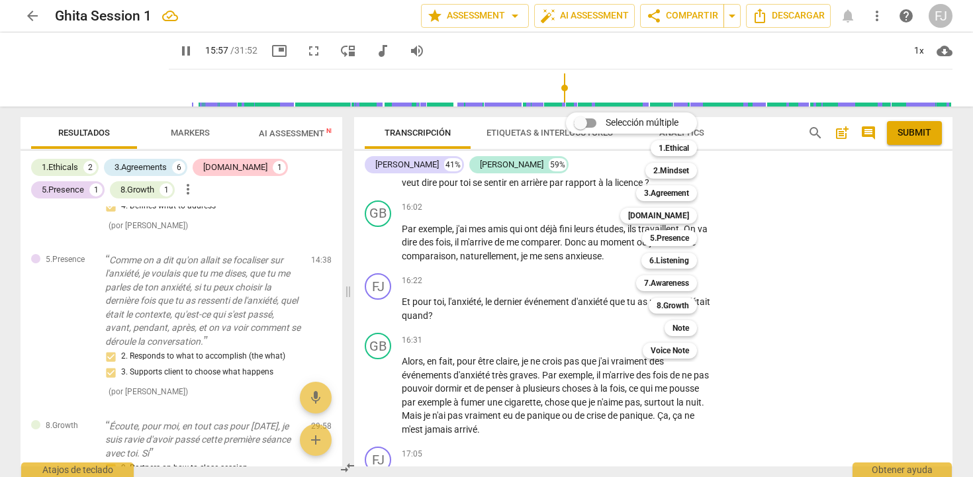
click at [173, 50] on div at bounding box center [486, 238] width 973 height 477
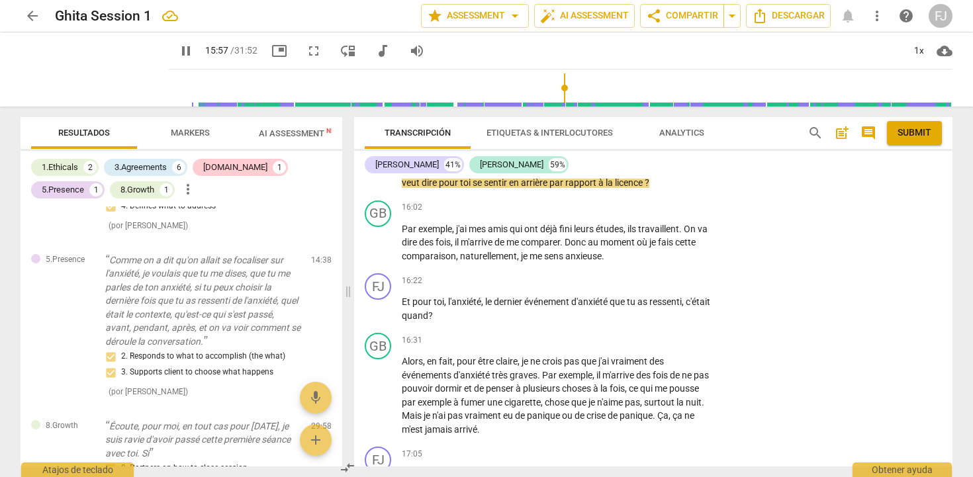
click at [178, 52] on span "pause" at bounding box center [186, 51] width 16 height 16
type input "958"
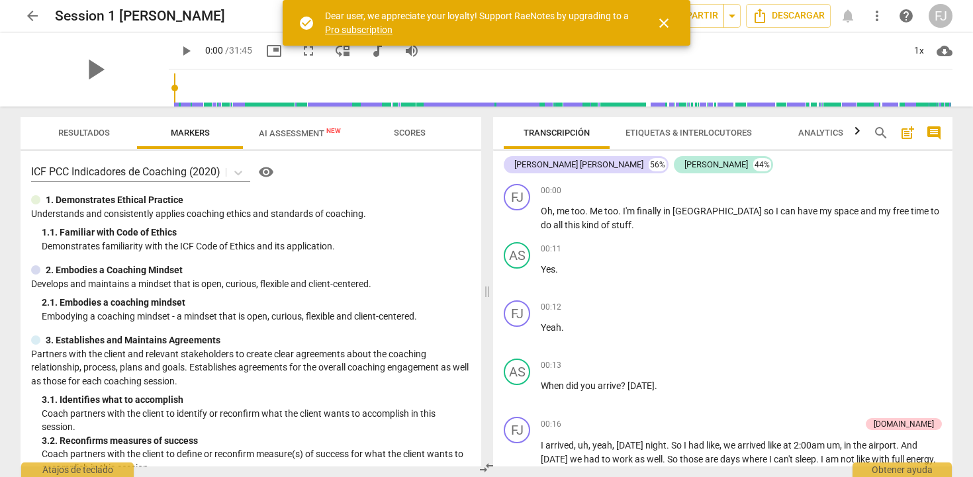
click at [304, 138] on span "AI Assessment New" at bounding box center [300, 133] width 114 height 20
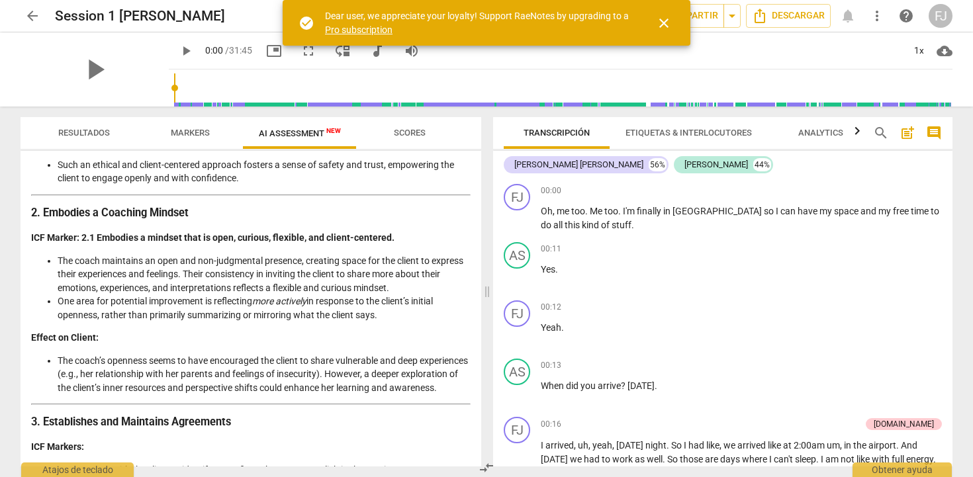
scroll to position [348, 0]
